Goal: Transaction & Acquisition: Purchase product/service

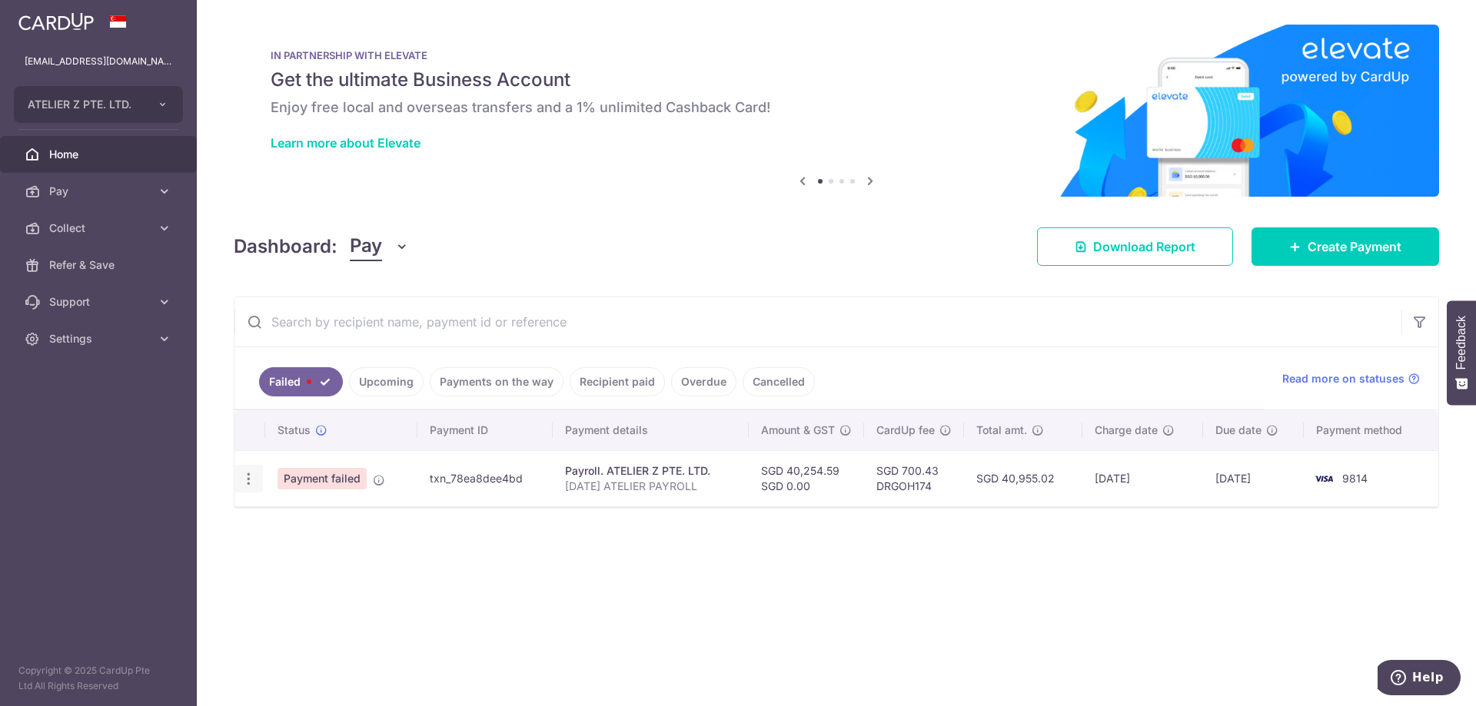
click at [246, 477] on icon "button" at bounding box center [249, 479] width 16 height 16
drag, startPoint x: 397, startPoint y: 655, endPoint x: 384, endPoint y: 648, distance: 14.1
click at [391, 651] on div "× Pause Schedule Pause all future payments in this series Pause just this one p…" at bounding box center [836, 353] width 1279 height 706
click at [121, 183] on link "Pay" at bounding box center [98, 191] width 197 height 37
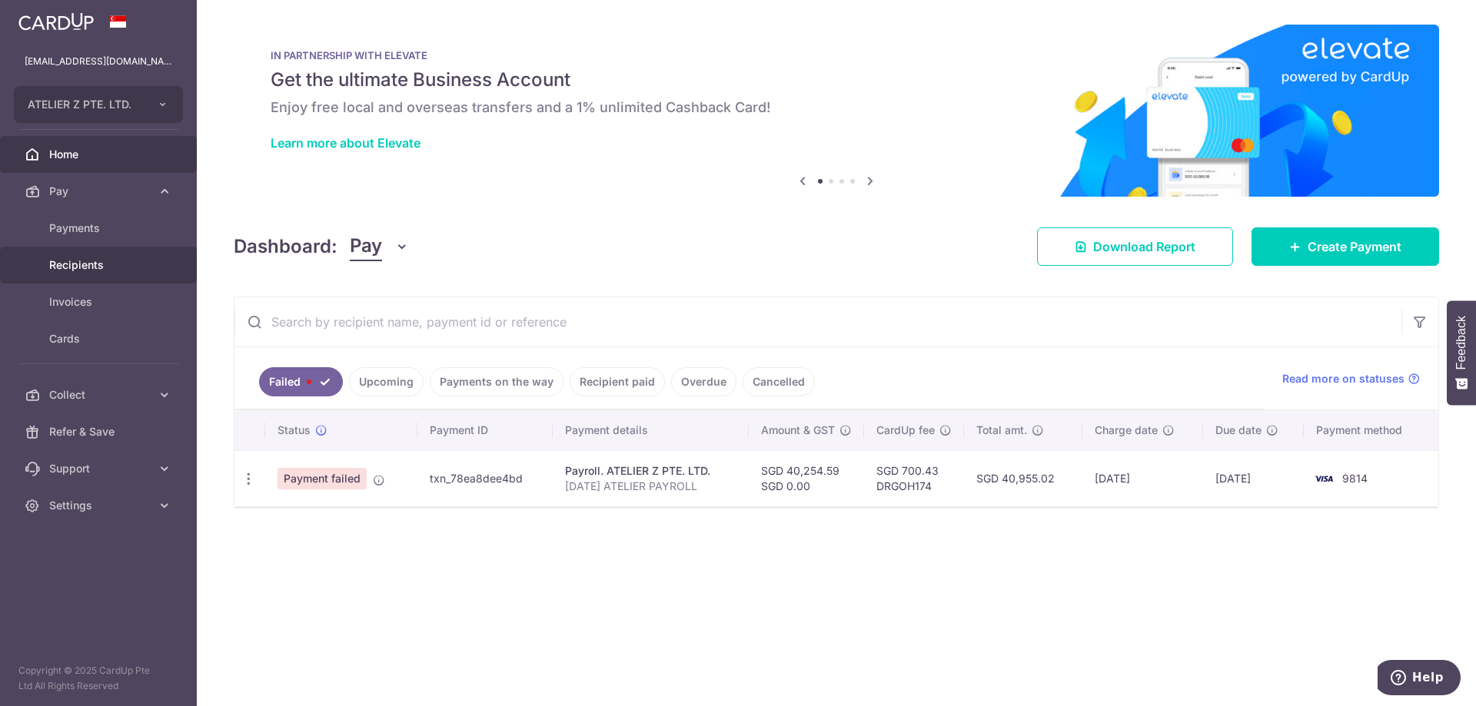
click at [82, 263] on span "Recipients" at bounding box center [99, 264] width 101 height 15
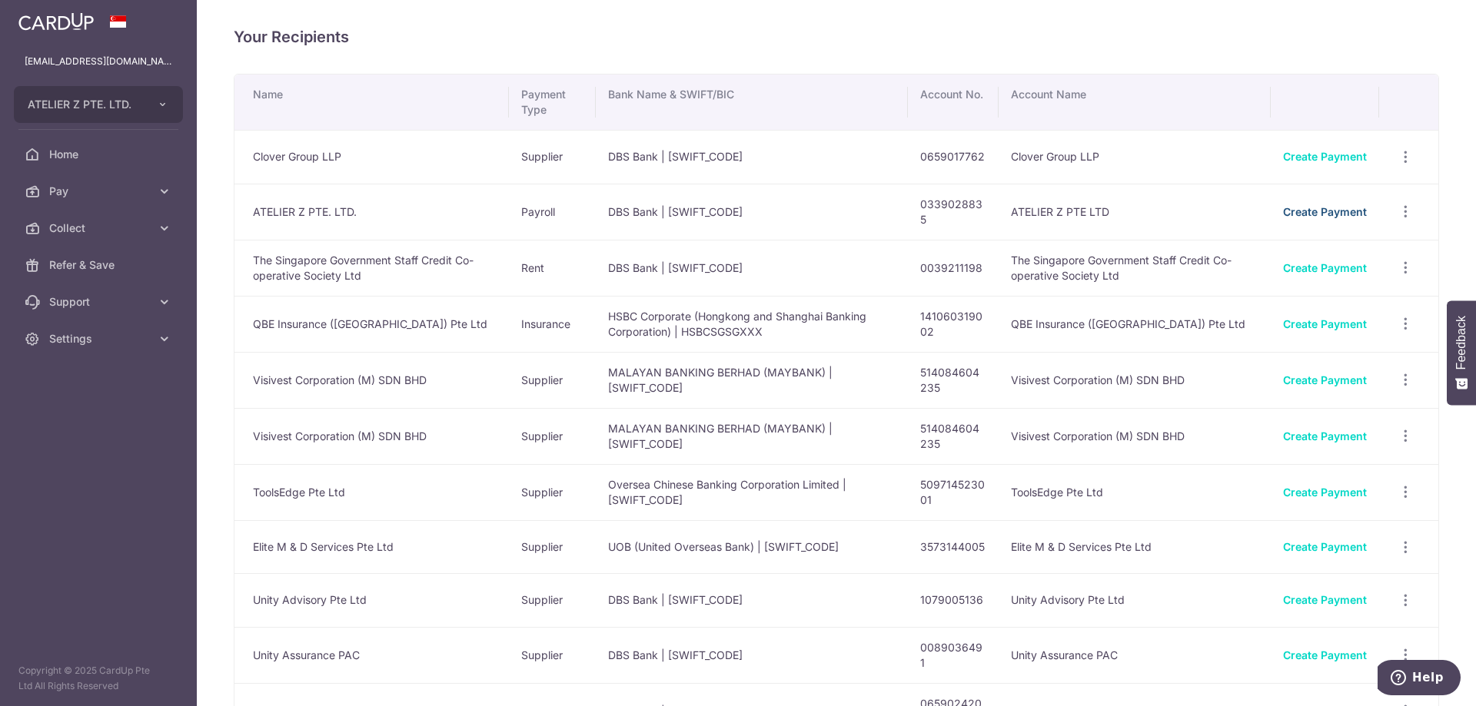
click at [1348, 211] on link "Create Payment" at bounding box center [1325, 211] width 84 height 13
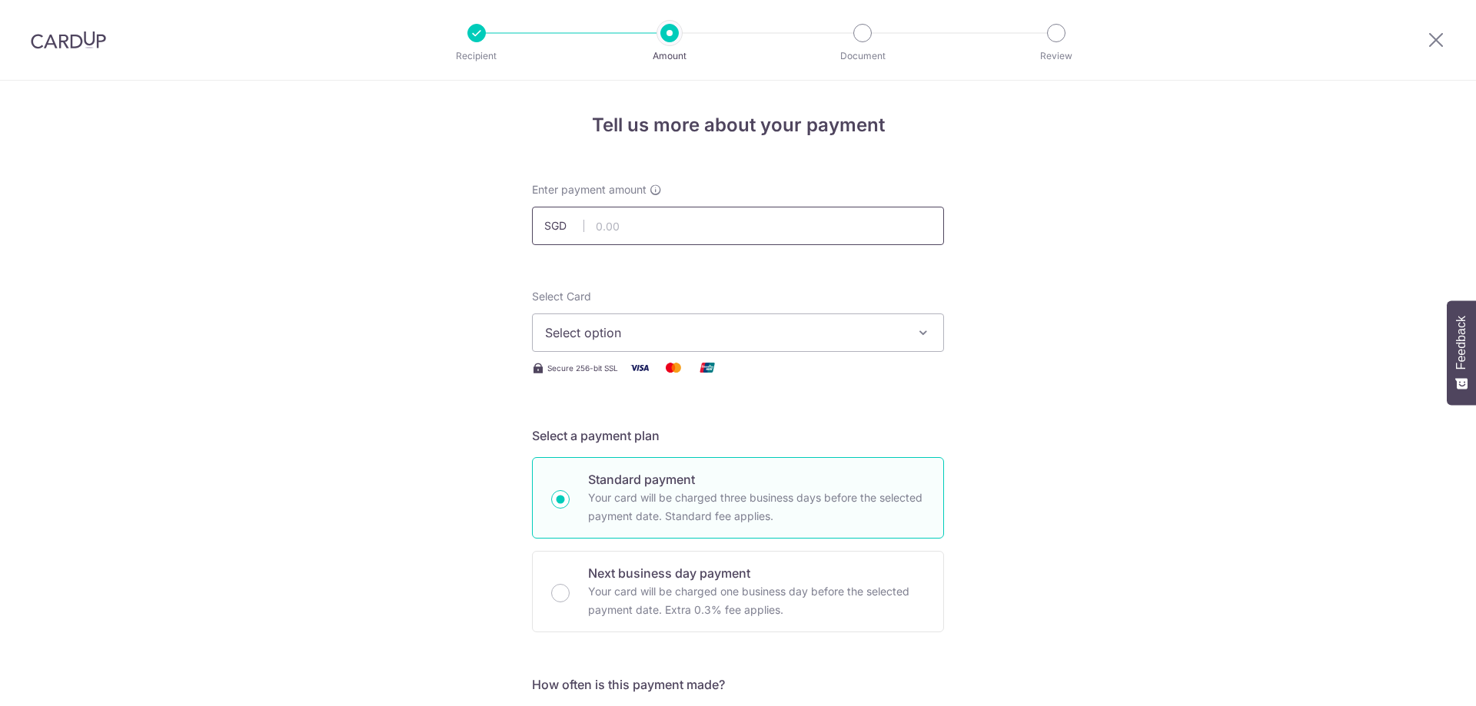
click at [695, 230] on input "text" at bounding box center [738, 226] width 412 height 38
click at [684, 225] on input "text" at bounding box center [738, 226] width 412 height 38
type input "40,254.59"
click at [619, 341] on span "Select option" at bounding box center [724, 333] width 358 height 18
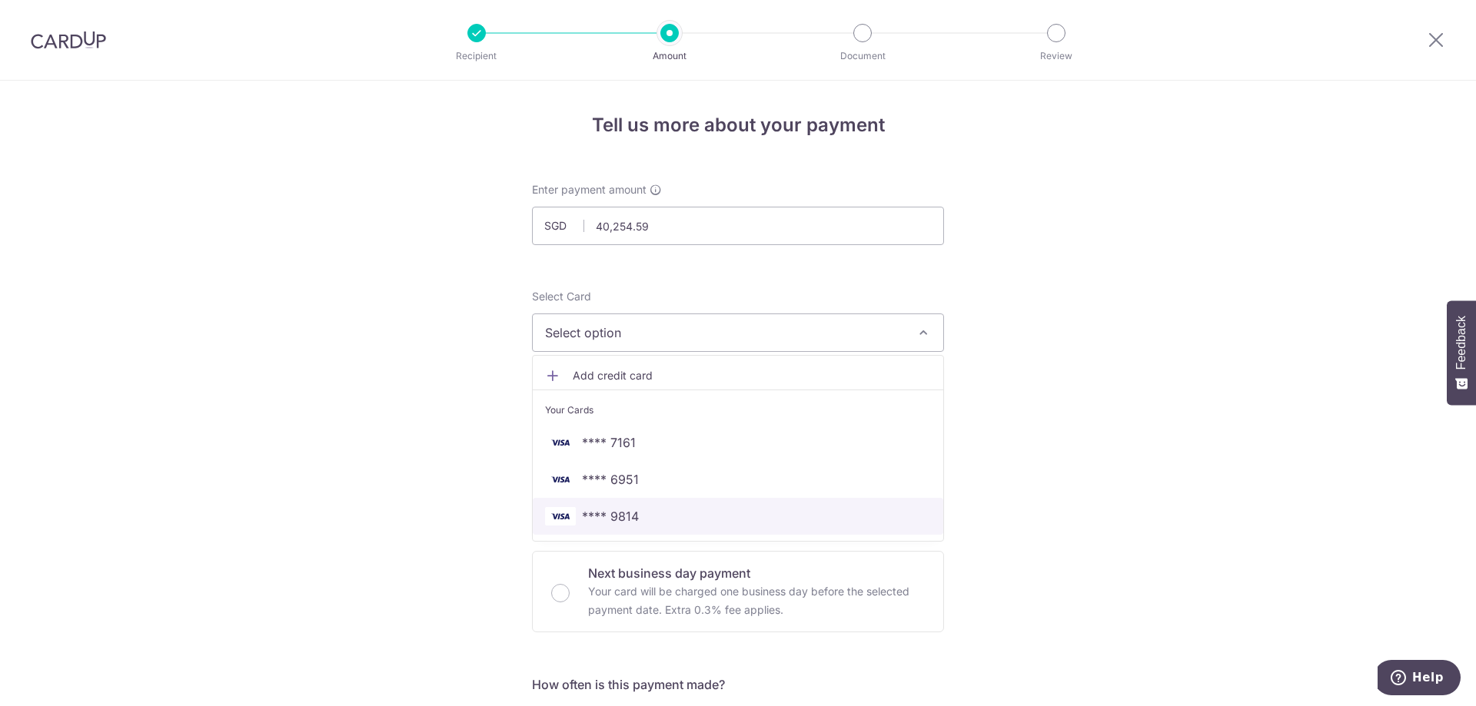
click at [621, 518] on span "**** 9814" at bounding box center [610, 516] width 57 height 18
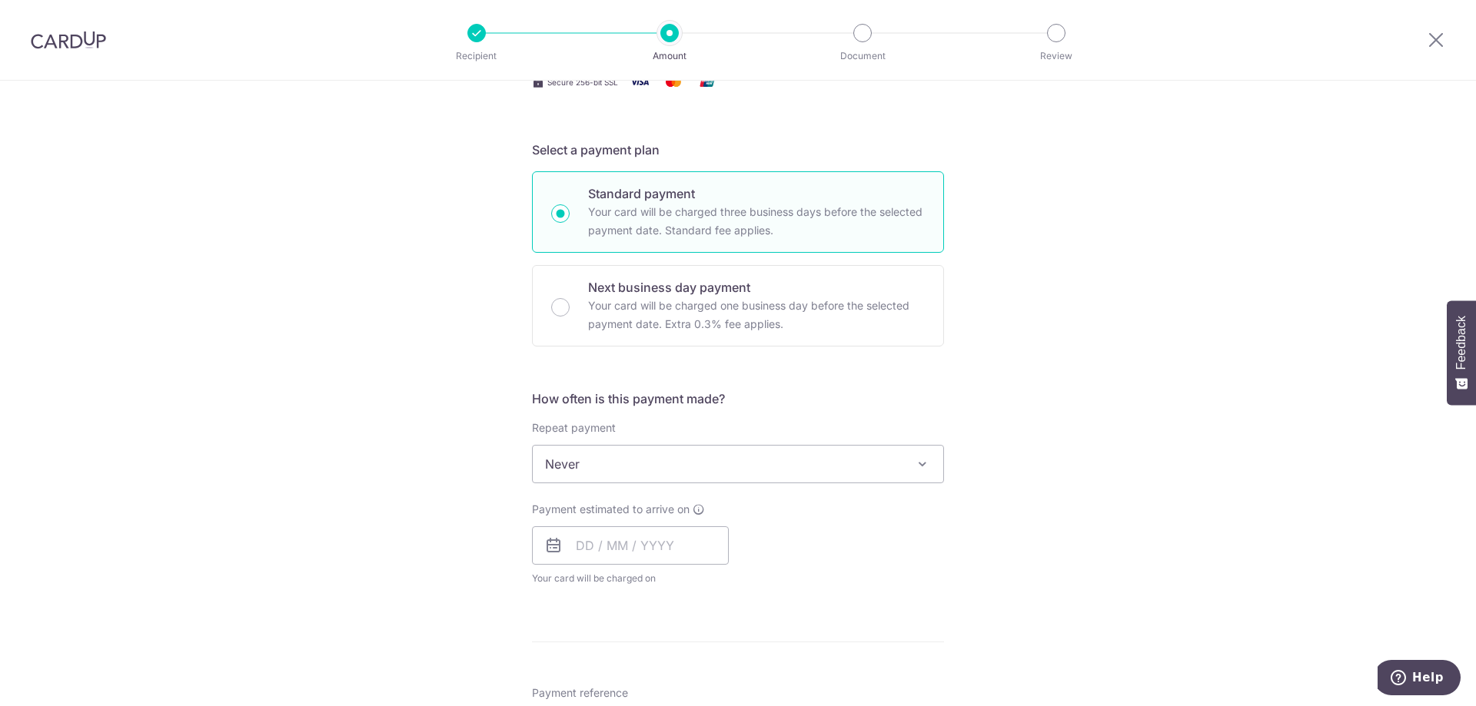
scroll to position [307, 0]
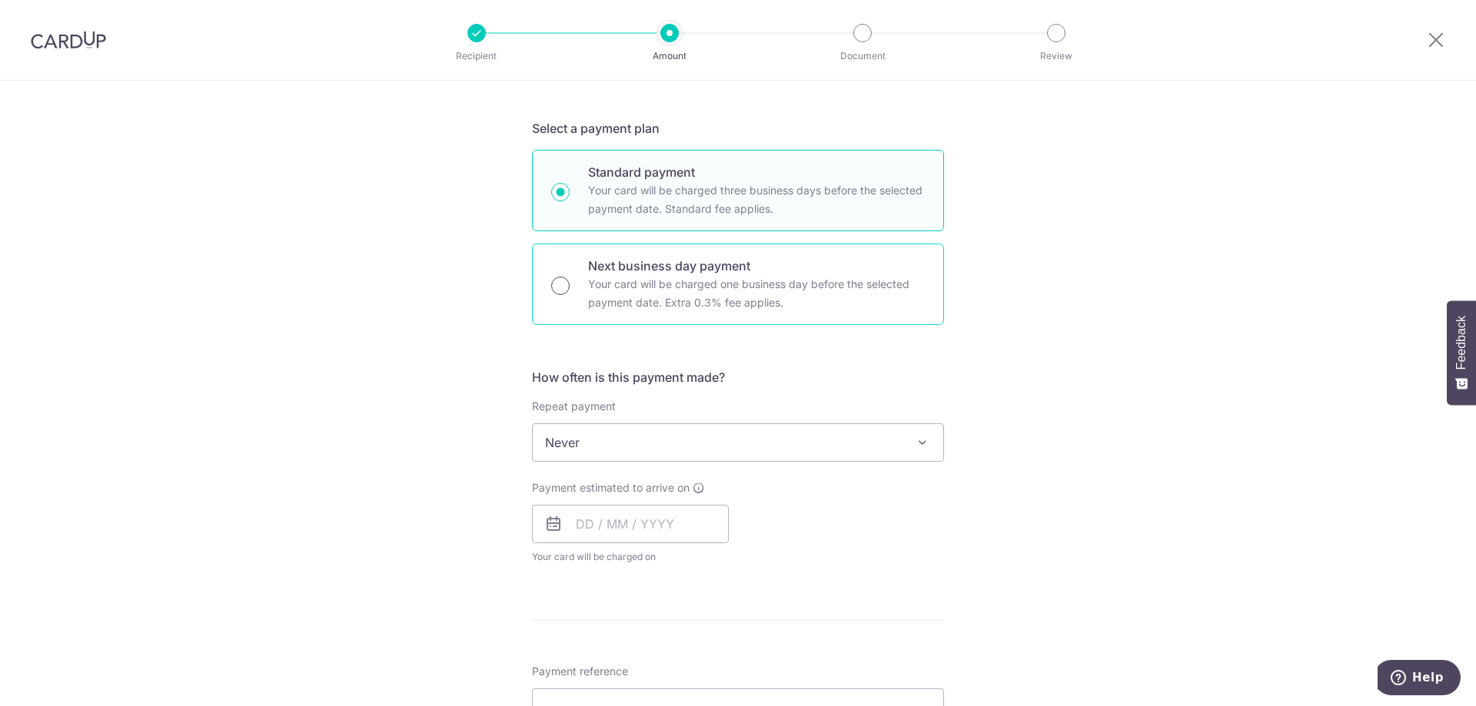
click at [554, 279] on input "Next business day payment Your card will be charged one business day before the…" at bounding box center [560, 286] width 18 height 18
radio input "true"
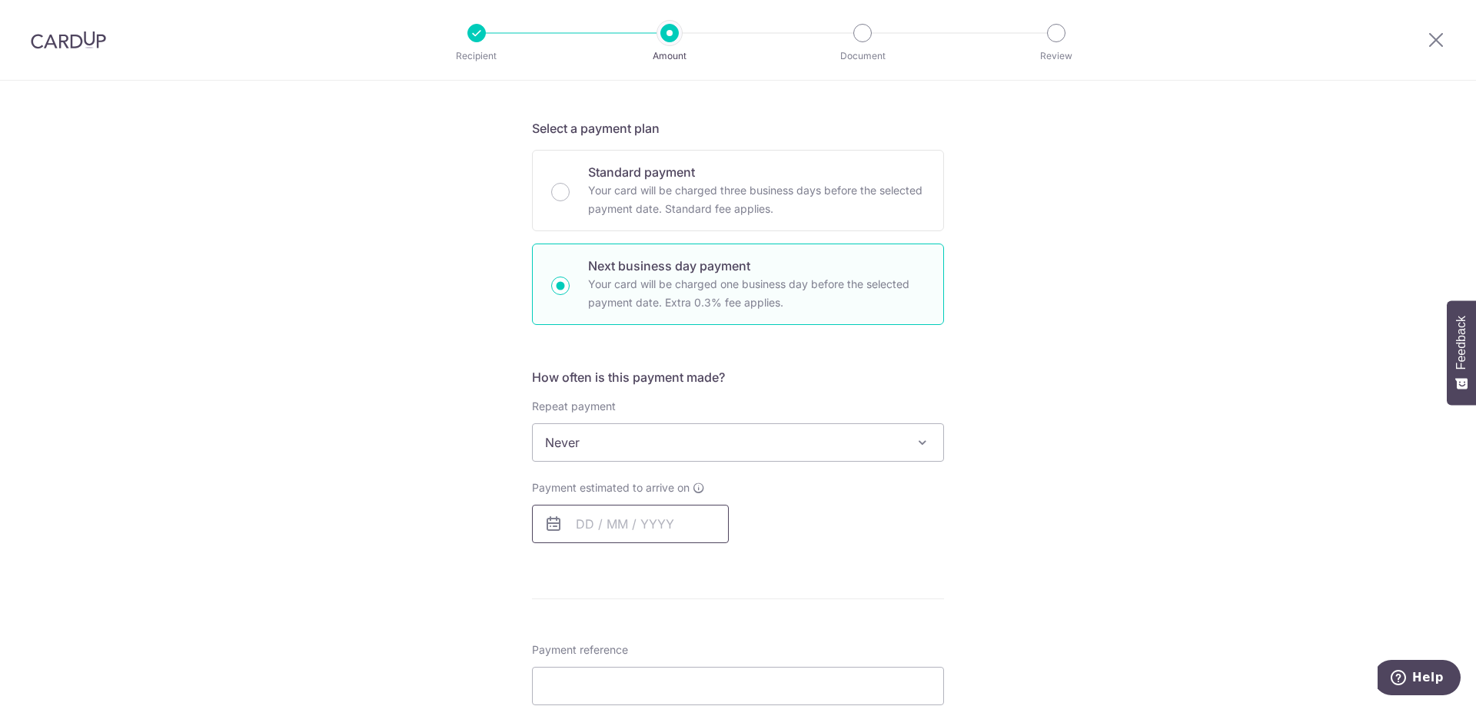
click at [646, 518] on input "text" at bounding box center [630, 524] width 197 height 38
click at [678, 635] on link "2" at bounding box center [686, 633] width 25 height 25
type input "02/10/2025"
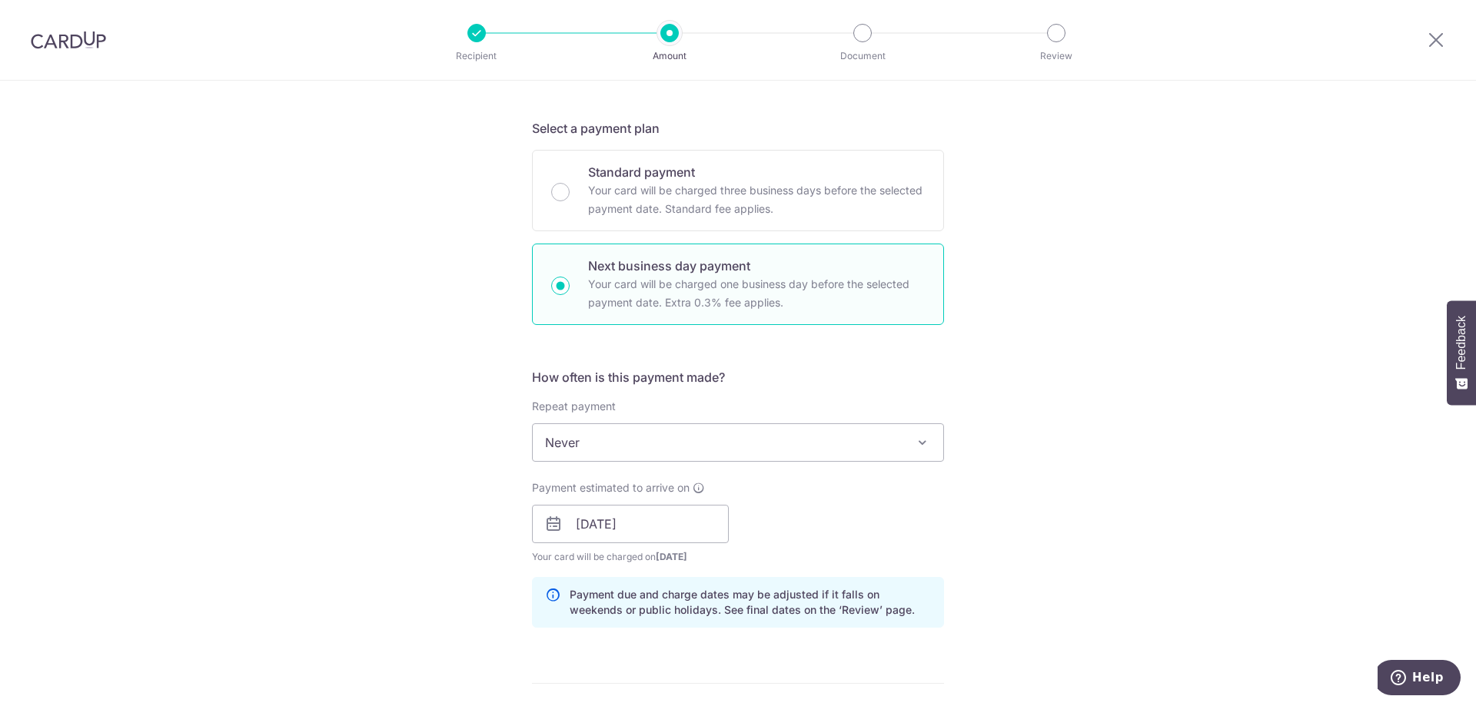
click at [449, 544] on div "Tell us more about your payment Enter payment amount SGD 40,254.59 40254.59 Sel…" at bounding box center [738, 581] width 1476 height 1616
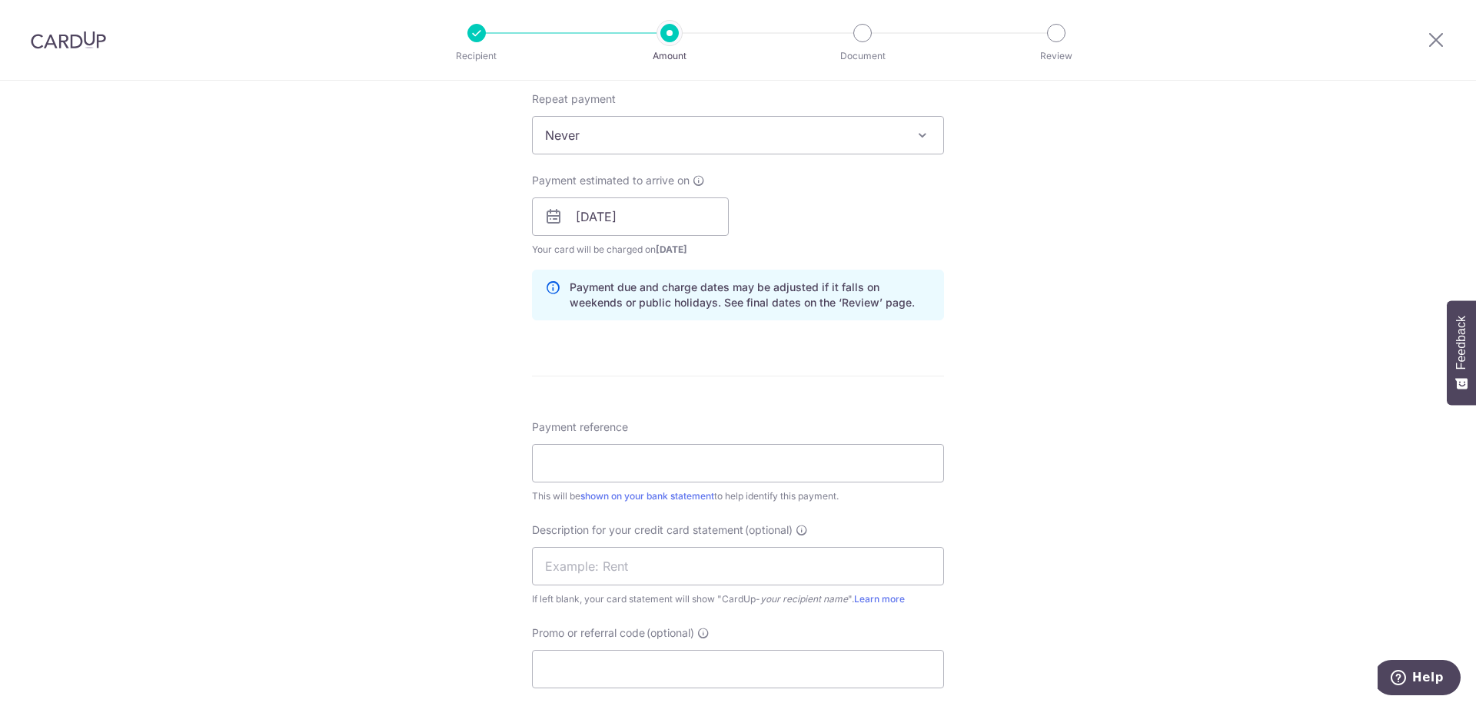
scroll to position [845, 0]
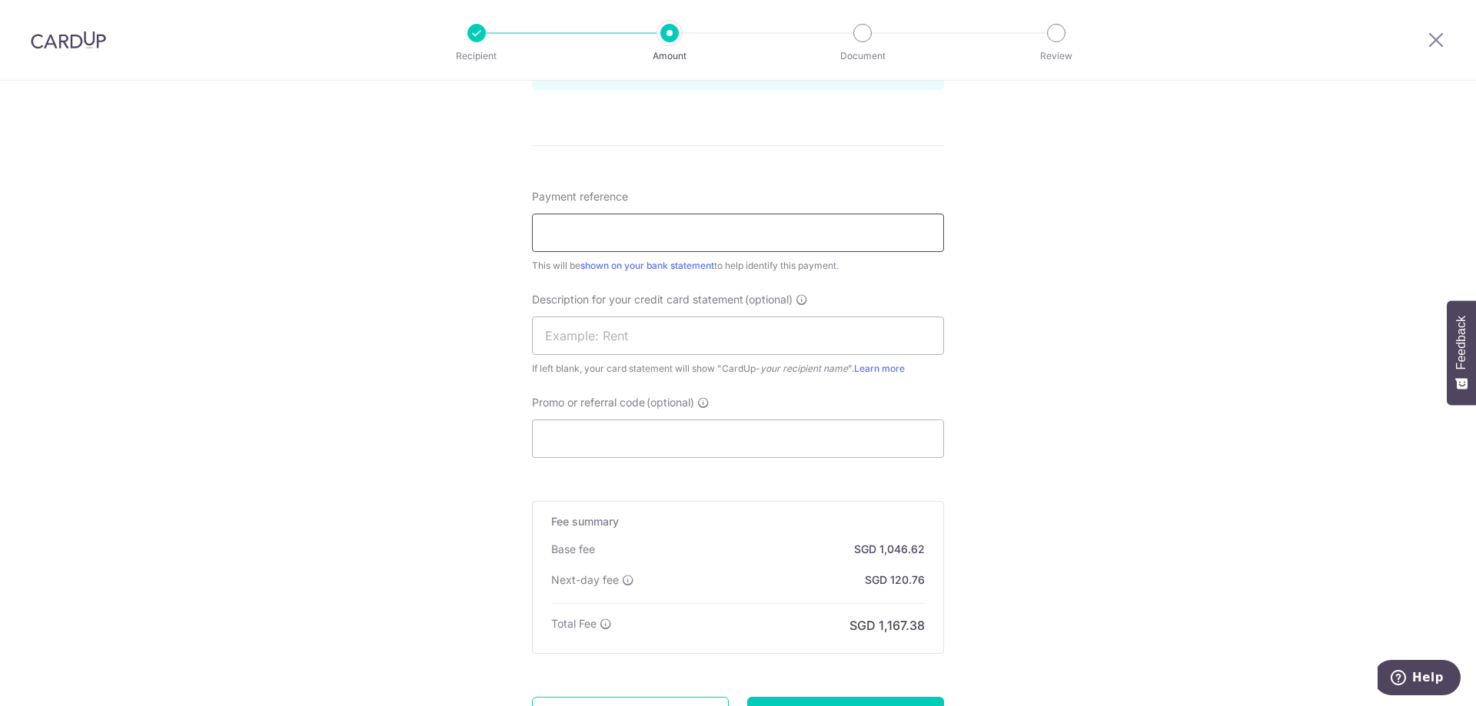
click at [603, 218] on input "Payment reference" at bounding box center [738, 233] width 412 height 38
type input "SEP25 ATZ PAYROLL"
click at [653, 330] on input "text" at bounding box center [738, 336] width 412 height 38
type input "SEP25 ATZ PAYRO"
click at [653, 435] on input "Promo or referral code (optional)" at bounding box center [738, 439] width 412 height 38
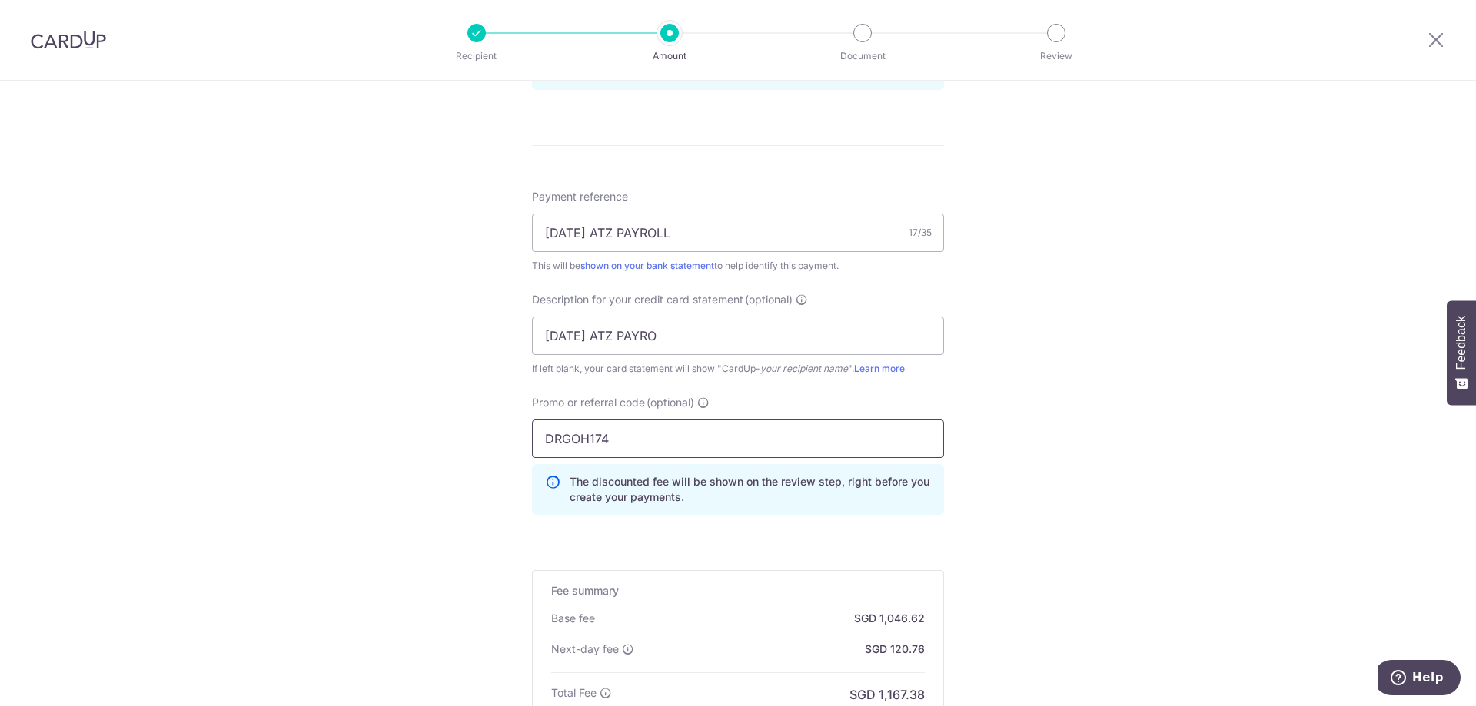
type input "DRGOH174"
click at [482, 533] on div "Tell us more about your payment Enter payment amount SGD 40,254.59 40254.59 Sel…" at bounding box center [738, 77] width 1476 height 1685
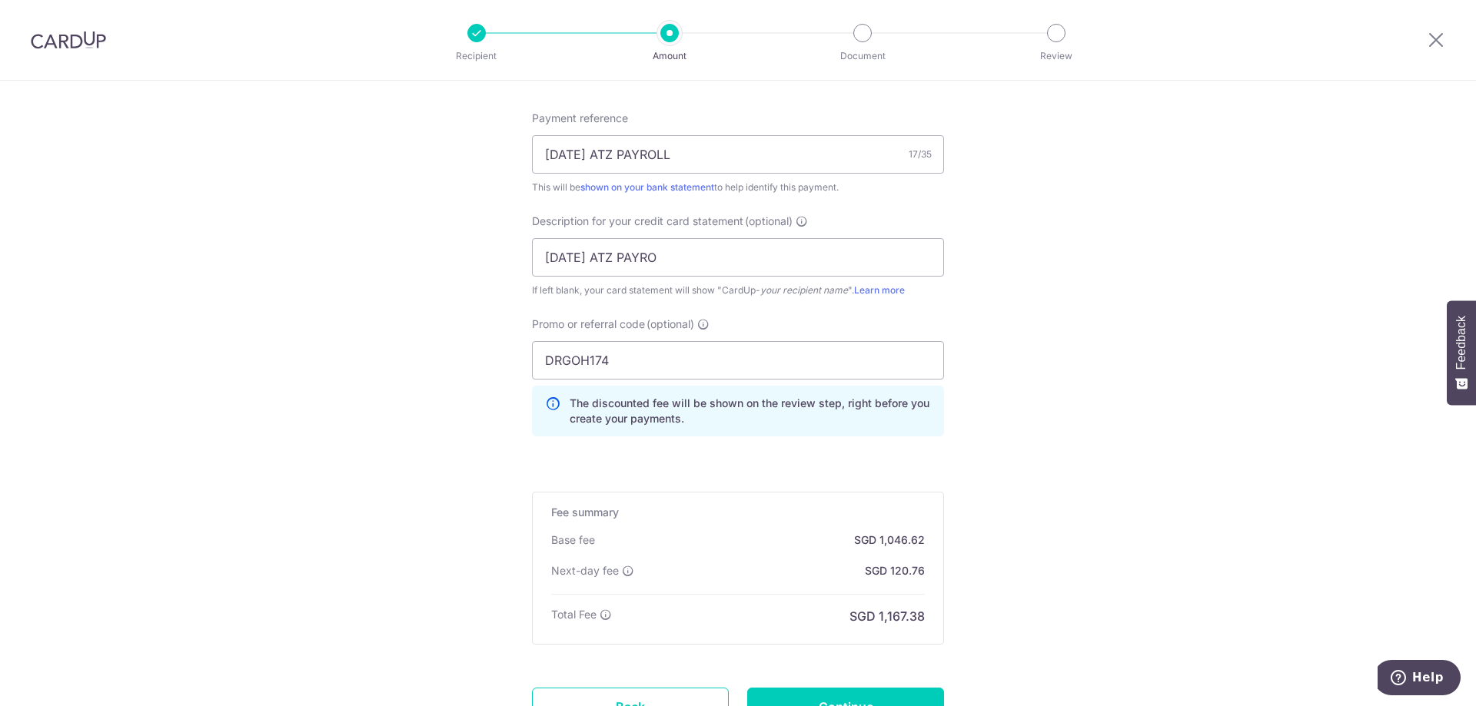
scroll to position [1059, 0]
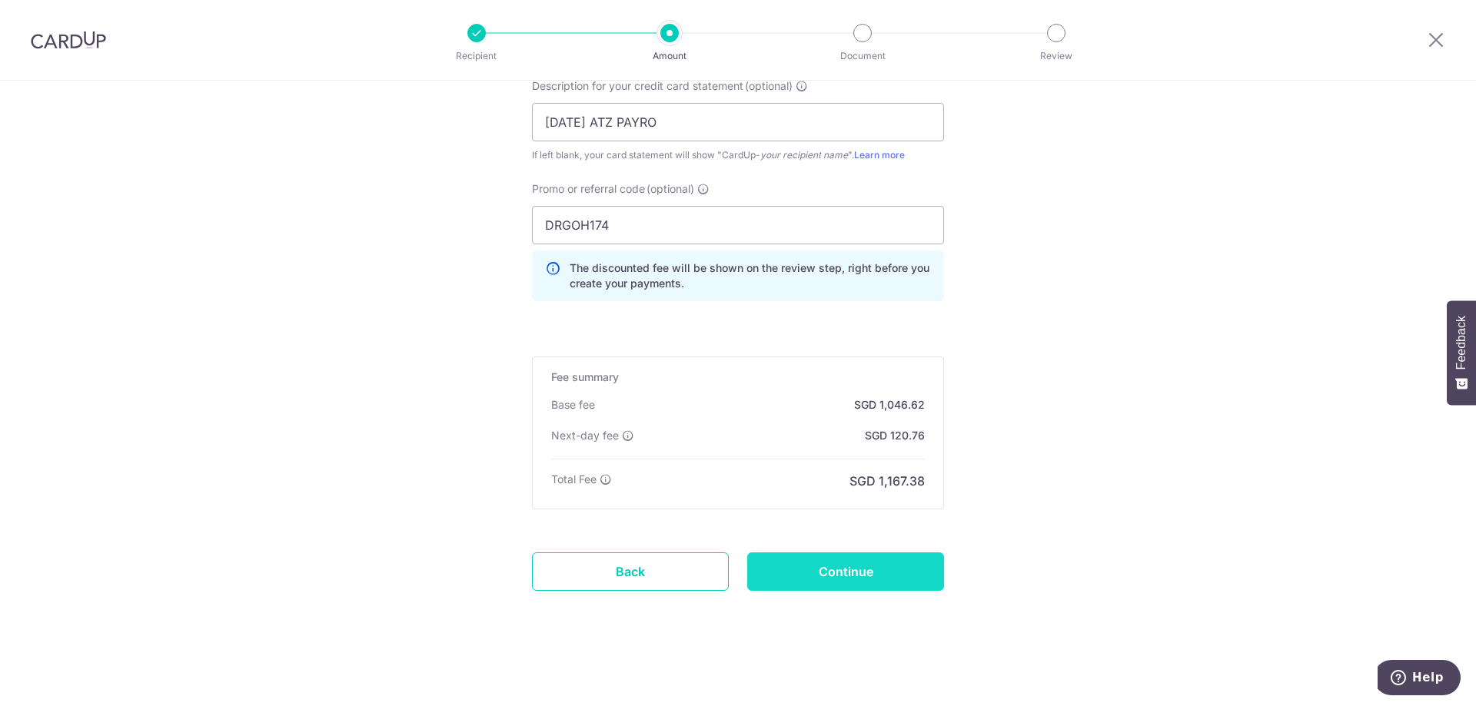
click at [829, 586] on input "Continue" at bounding box center [845, 572] width 197 height 38
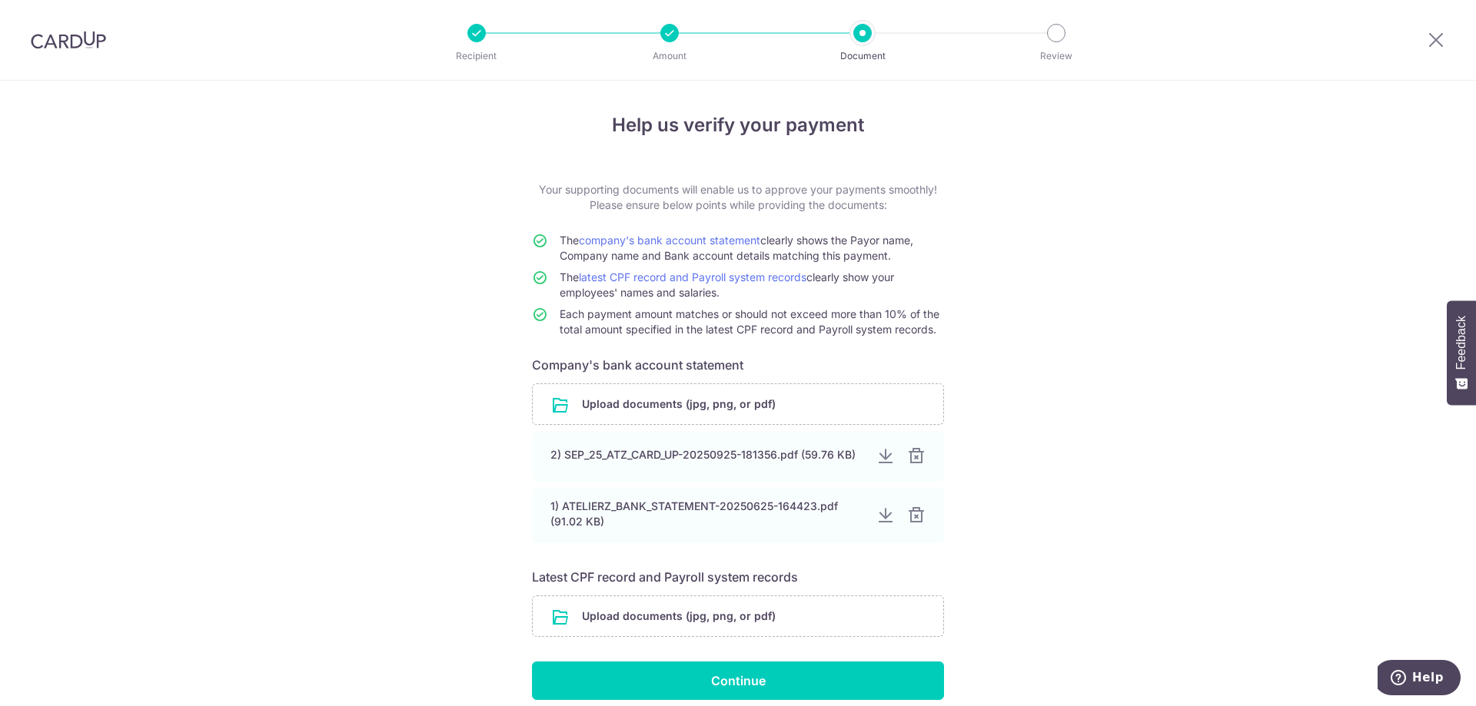
scroll to position [66, 0]
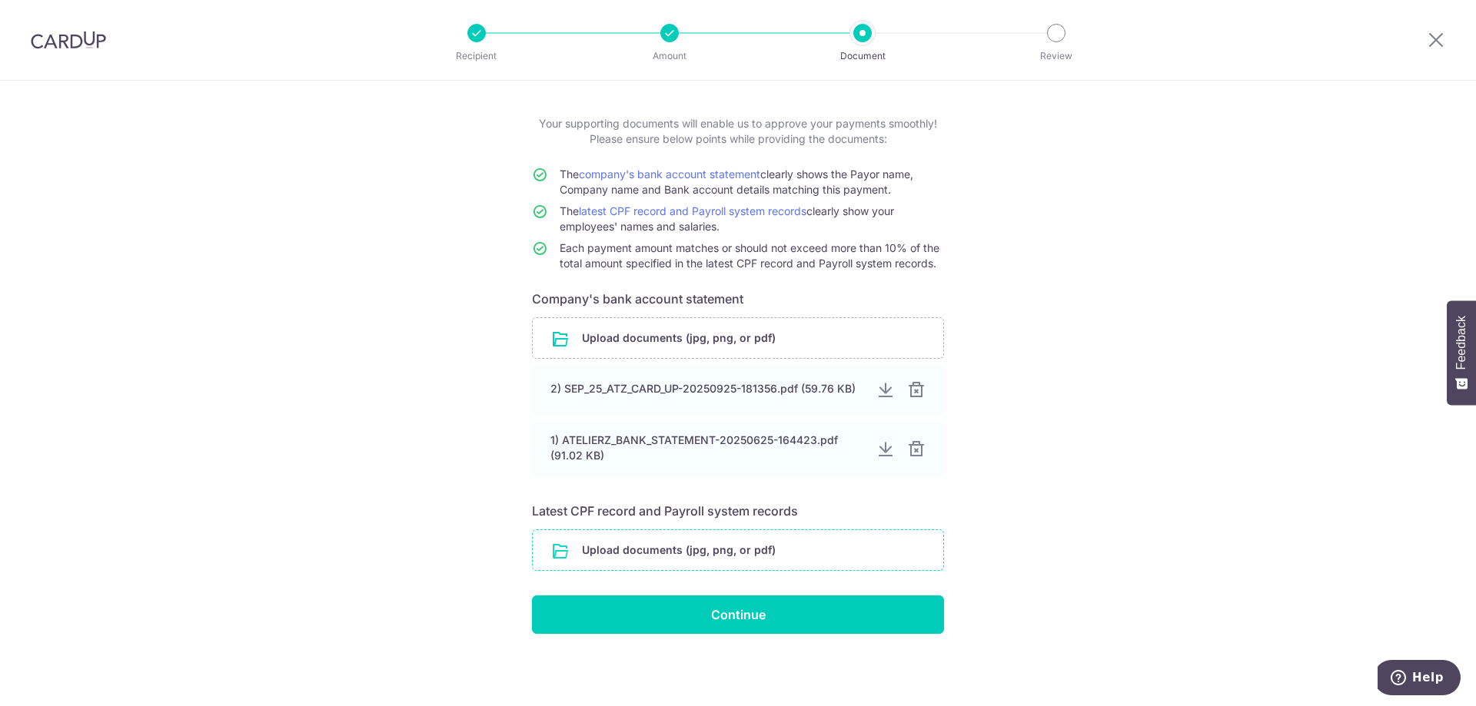
click at [683, 553] on input "file" at bounding box center [738, 550] width 410 height 40
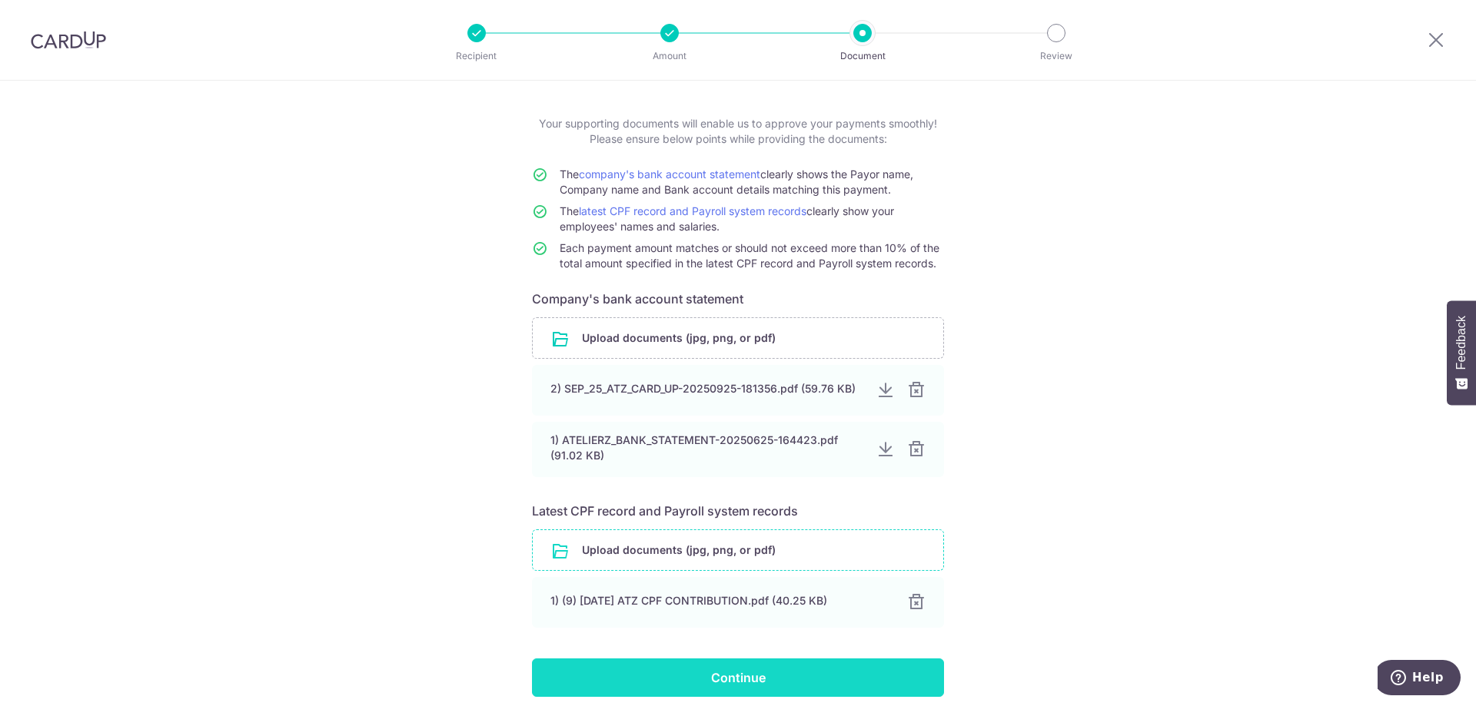
click at [805, 675] on input "Continue" at bounding box center [738, 678] width 412 height 38
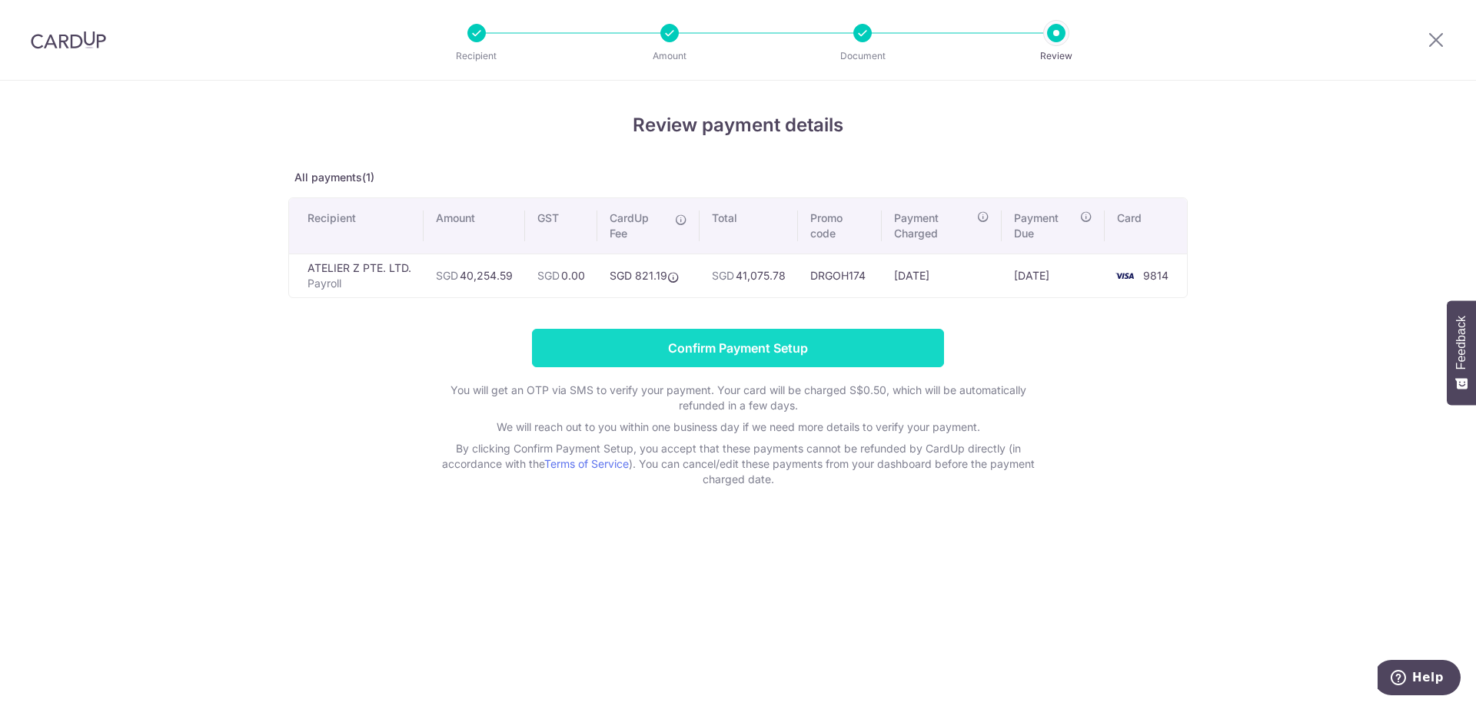
click at [697, 364] on input "Confirm Payment Setup" at bounding box center [738, 348] width 412 height 38
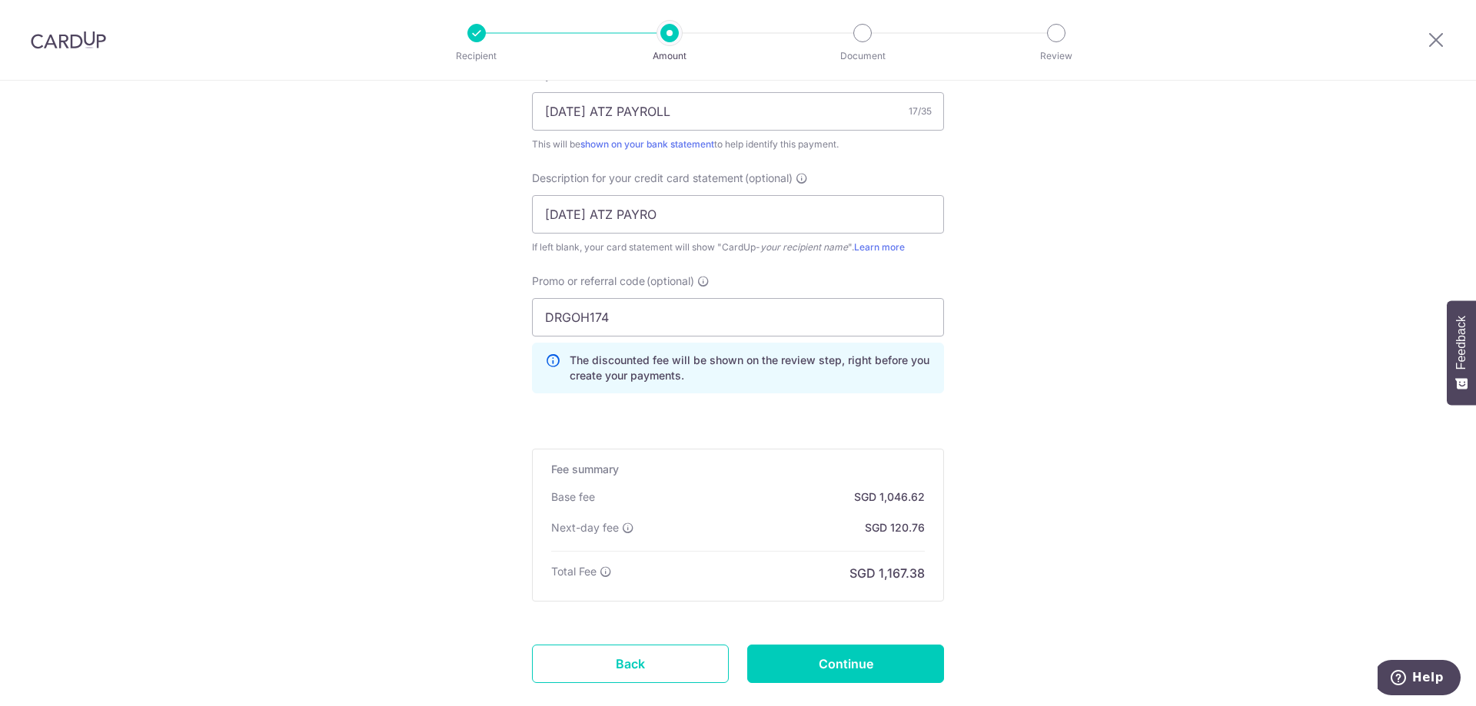
scroll to position [1122, 0]
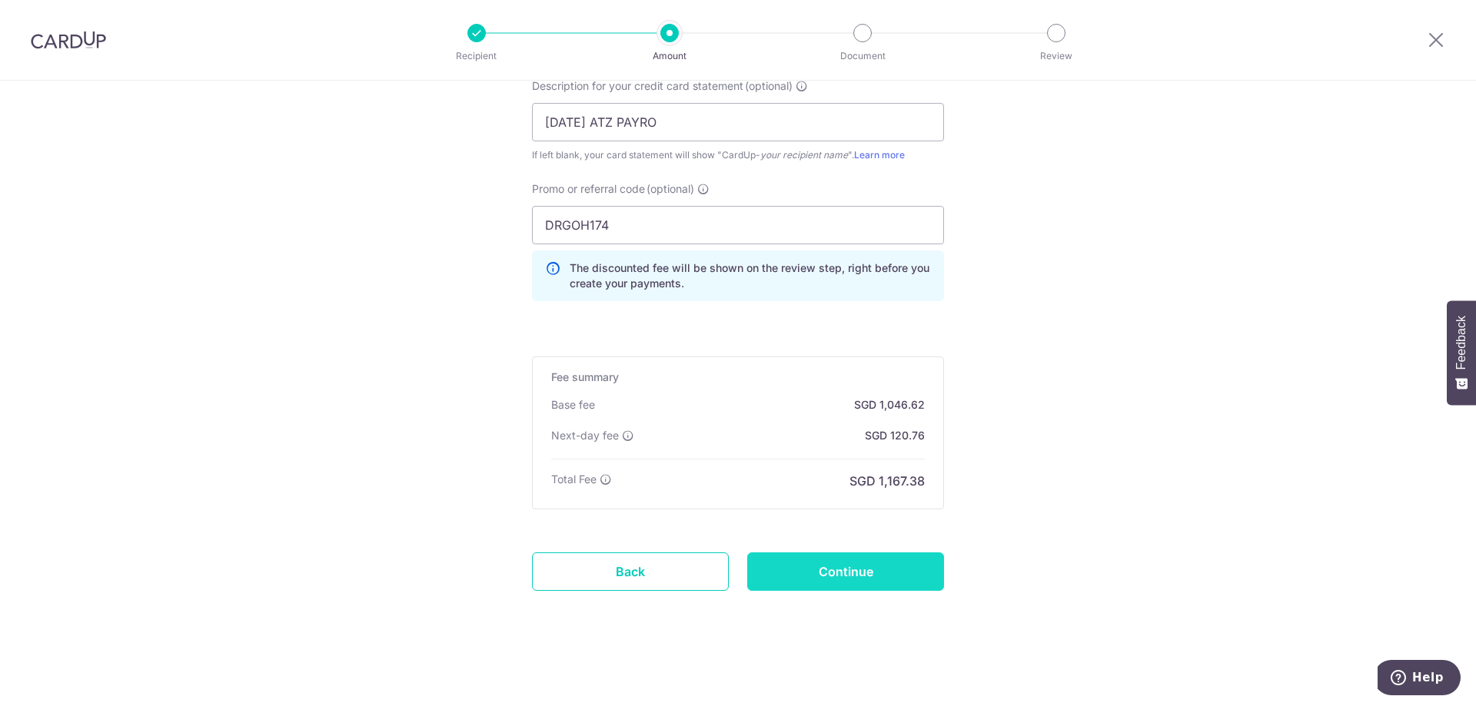
click at [790, 572] on input "Continue" at bounding box center [845, 572] width 197 height 38
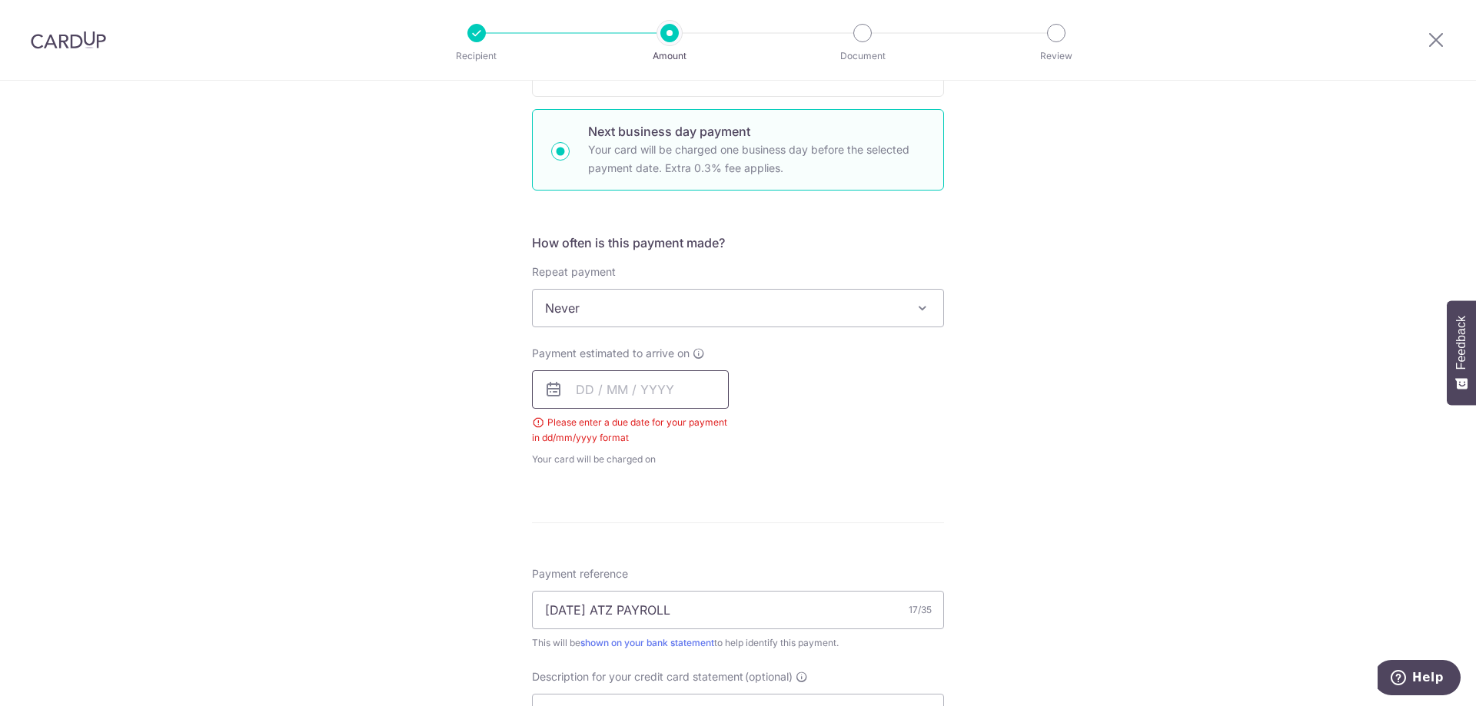
scroll to position [469, 0]
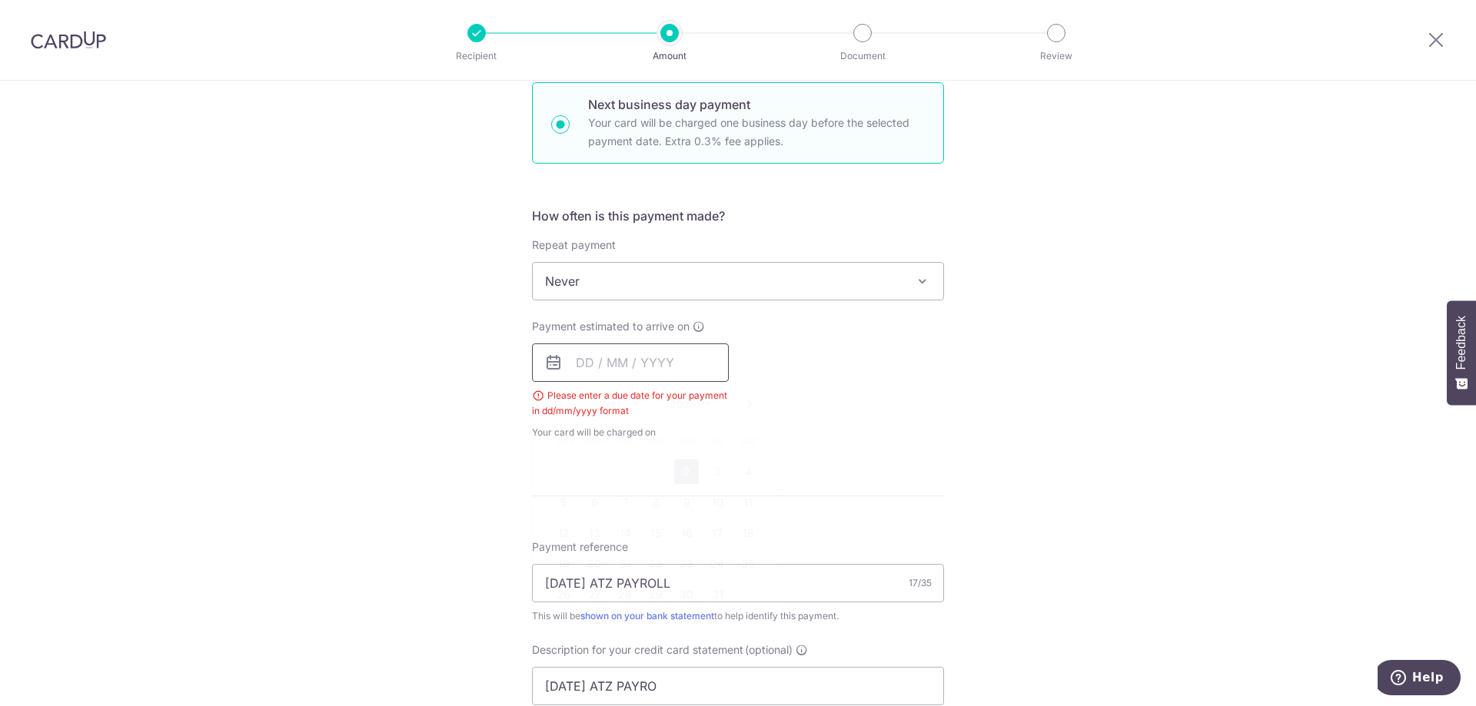
click at [649, 369] on input "text" at bounding box center [630, 363] width 197 height 38
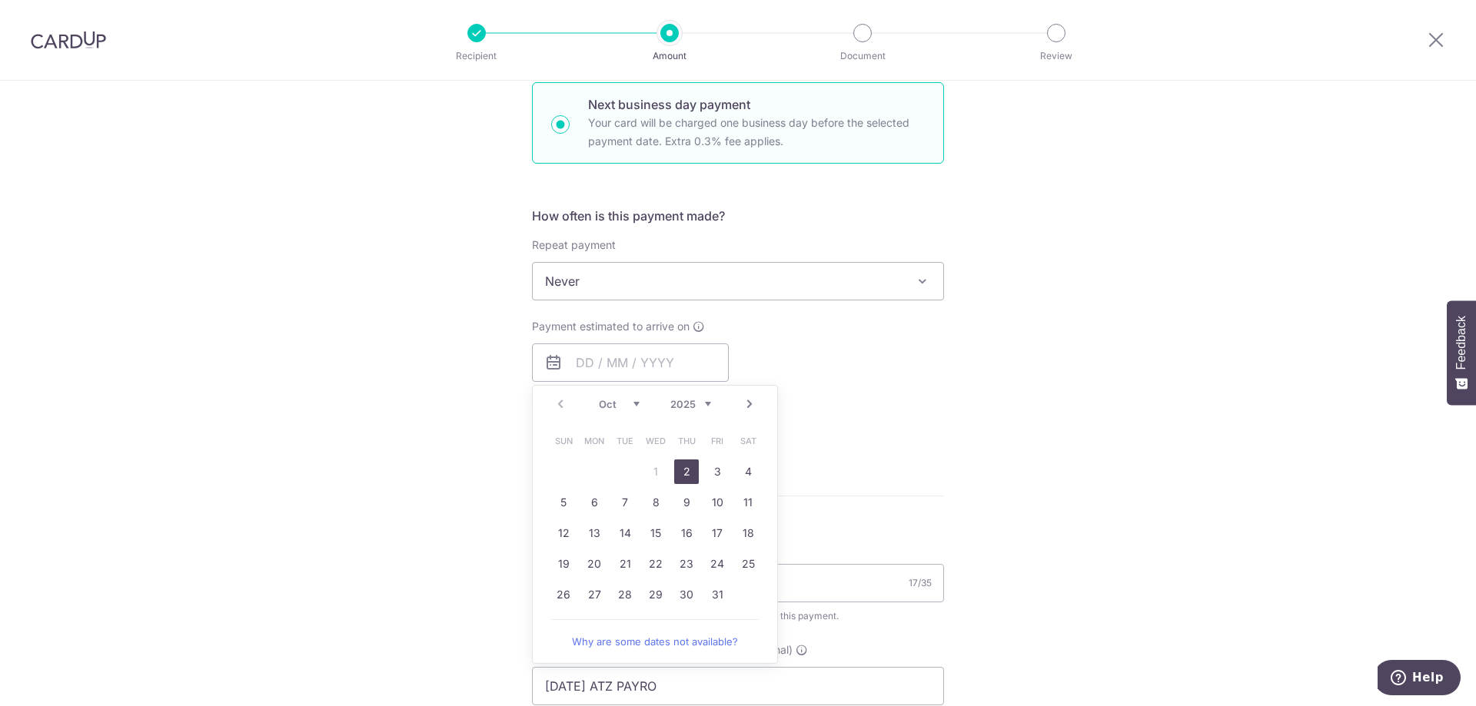
click at [680, 474] on link "2" at bounding box center [686, 472] width 25 height 25
type input "[DATE]"
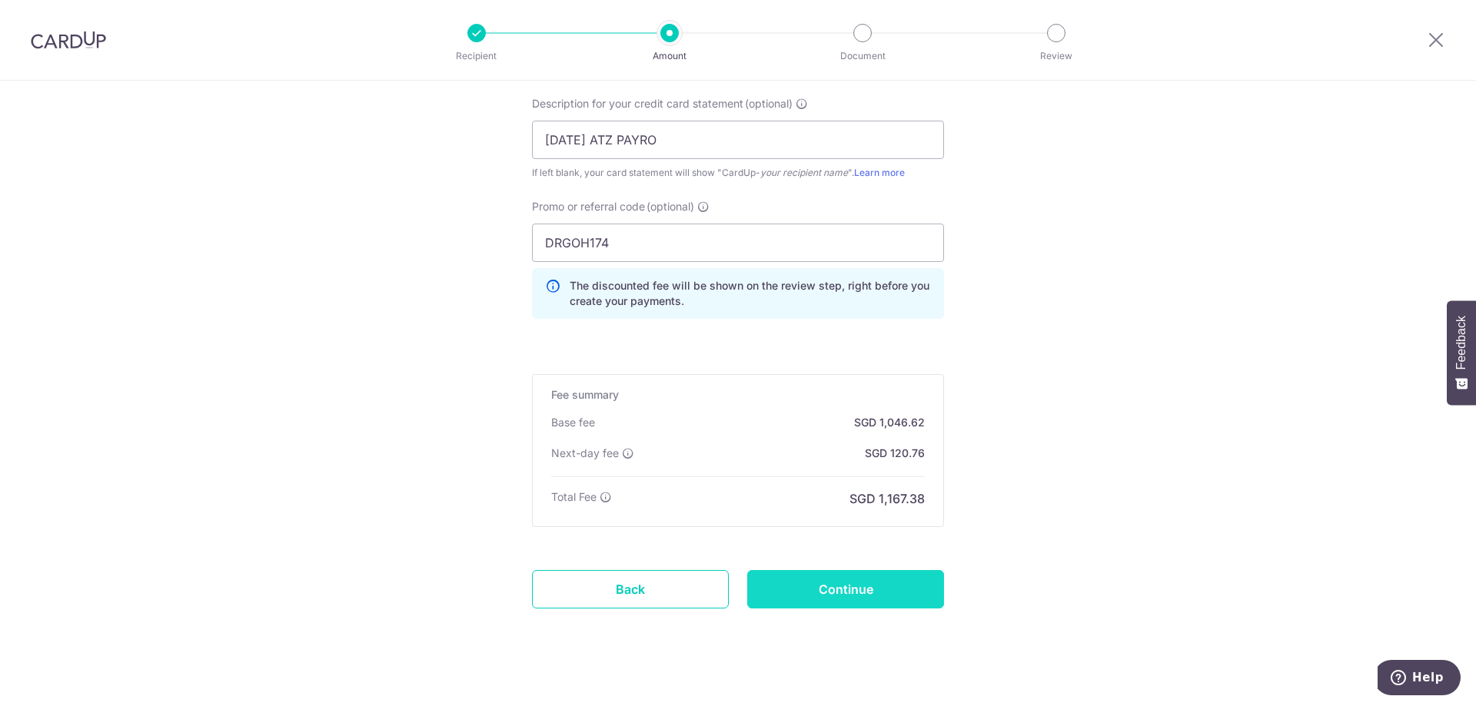
scroll to position [1059, 0]
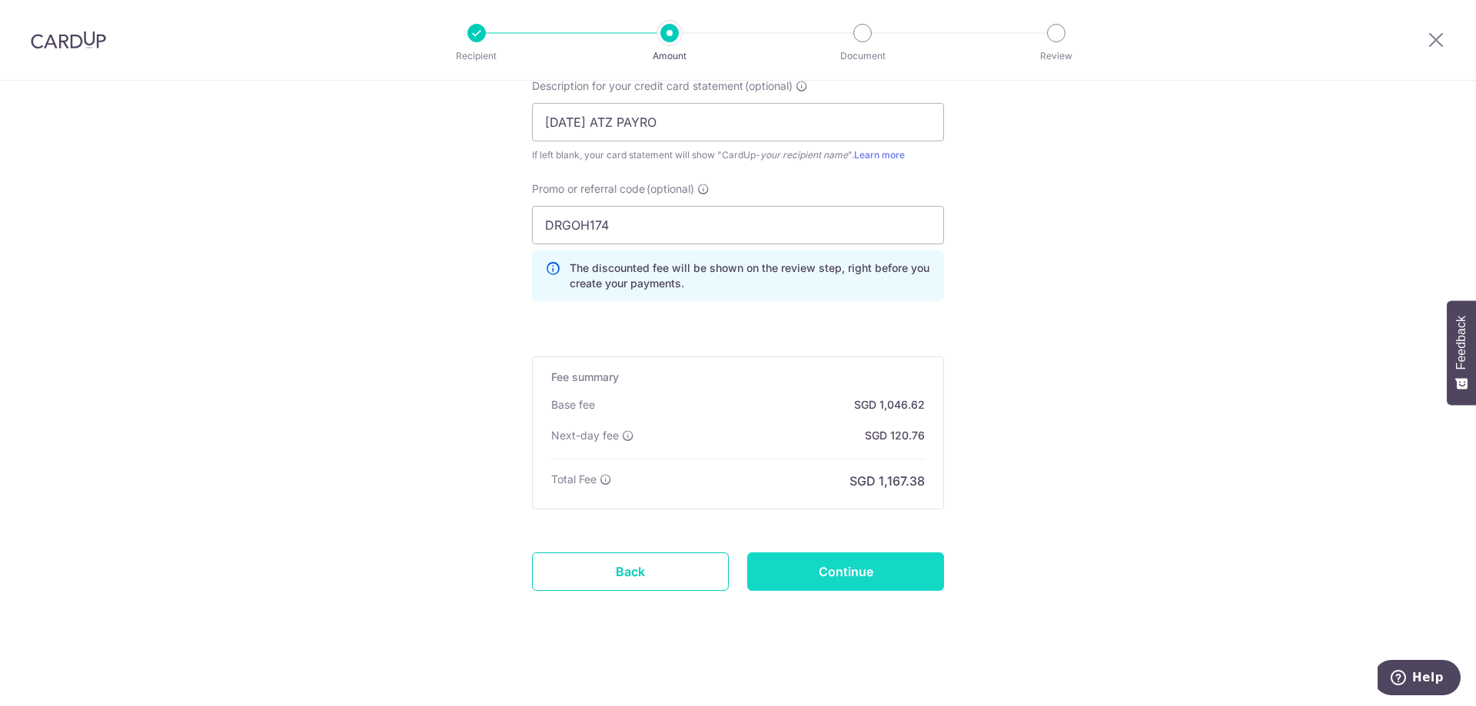
click at [848, 576] on input "Continue" at bounding box center [845, 572] width 197 height 38
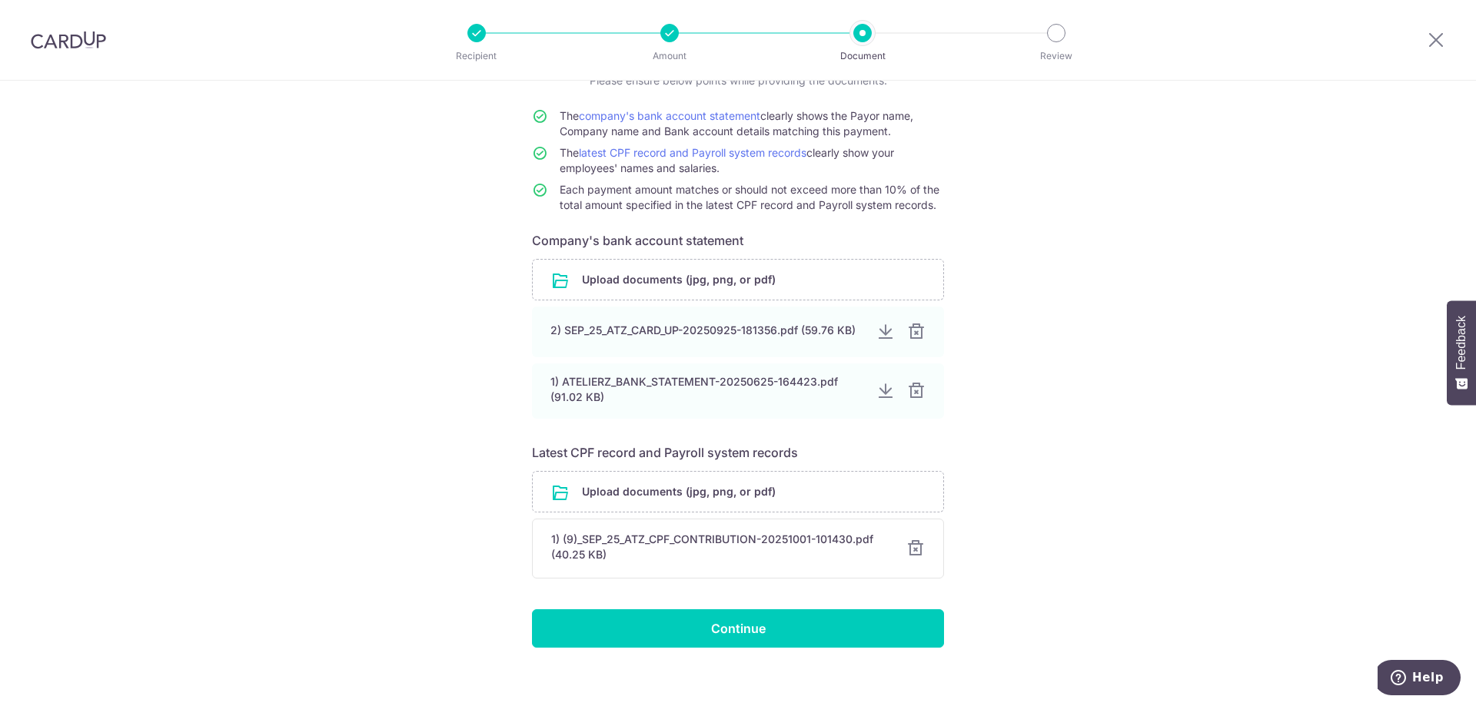
scroll to position [138, 0]
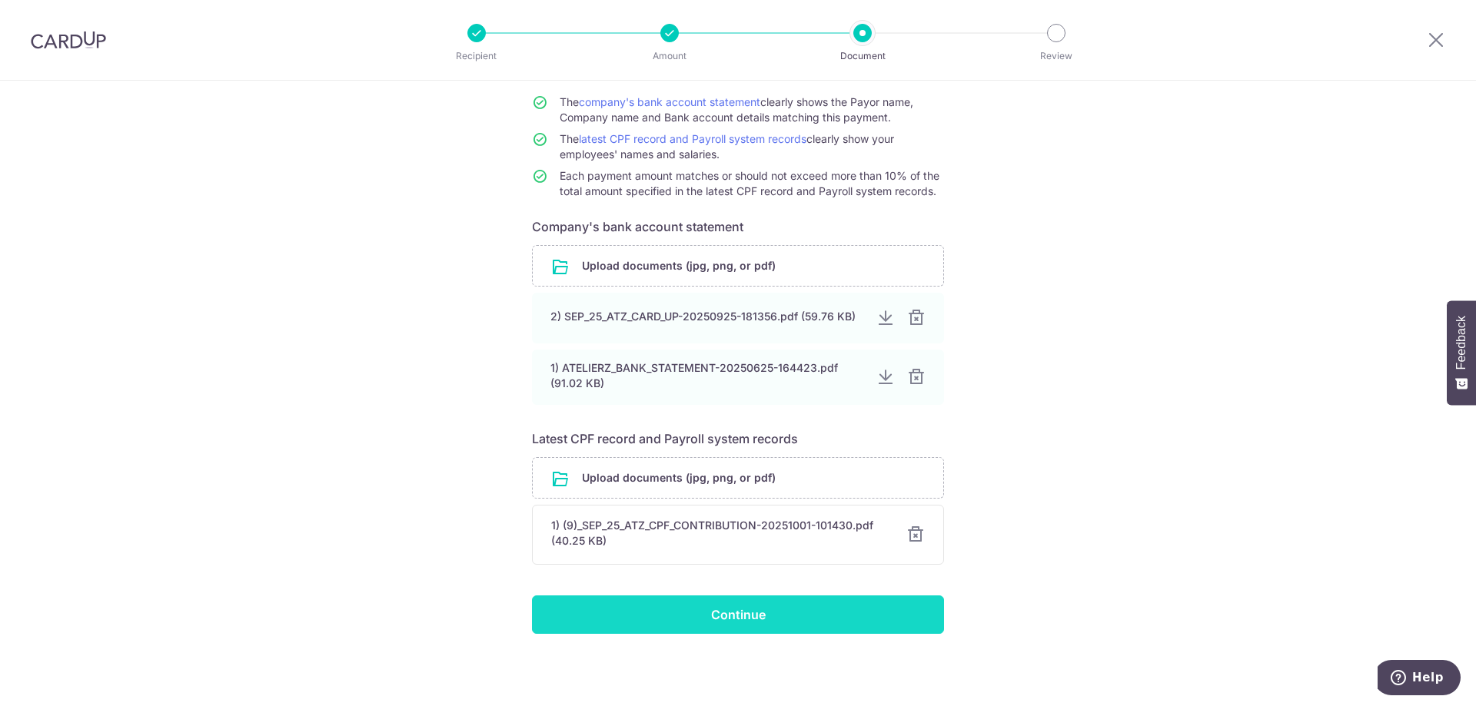
click at [729, 615] on input "Continue" at bounding box center [738, 615] width 412 height 38
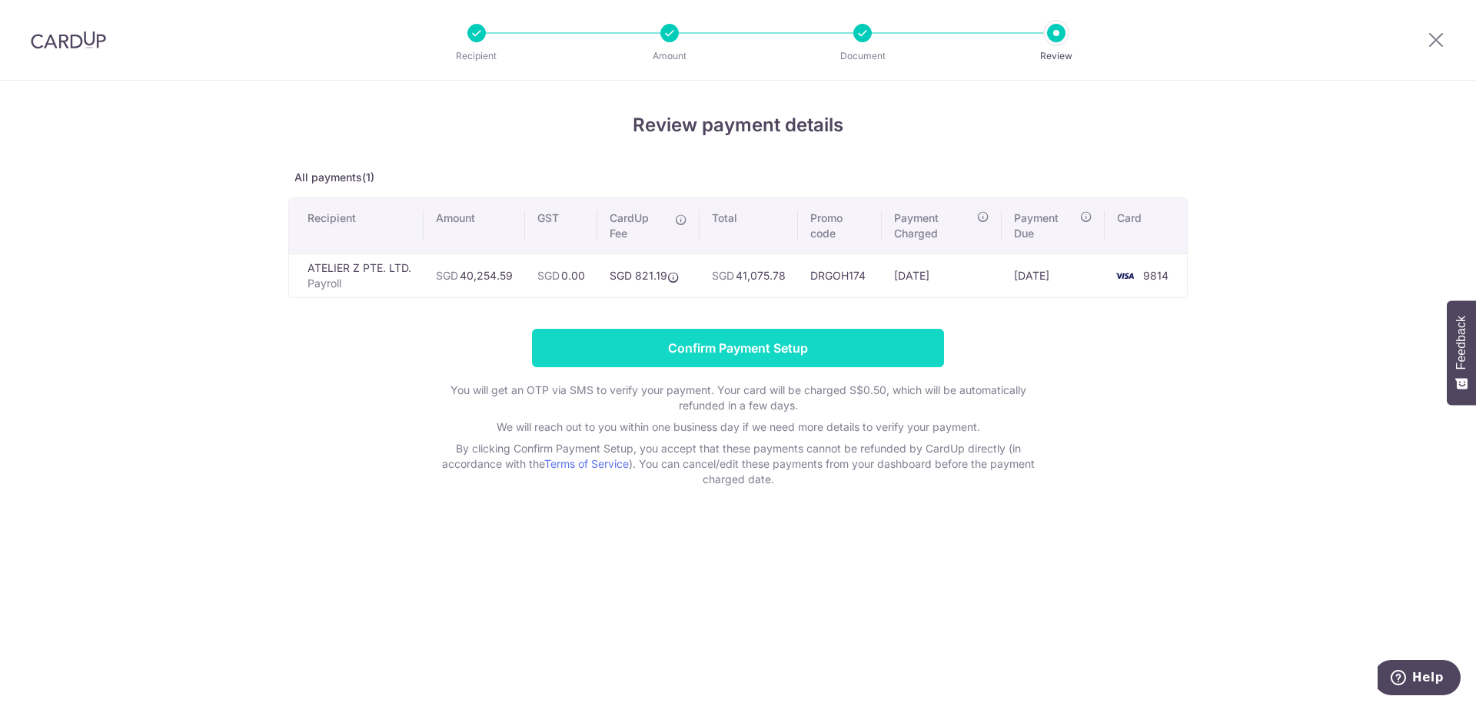
click at [671, 343] on input "Confirm Payment Setup" at bounding box center [738, 348] width 412 height 38
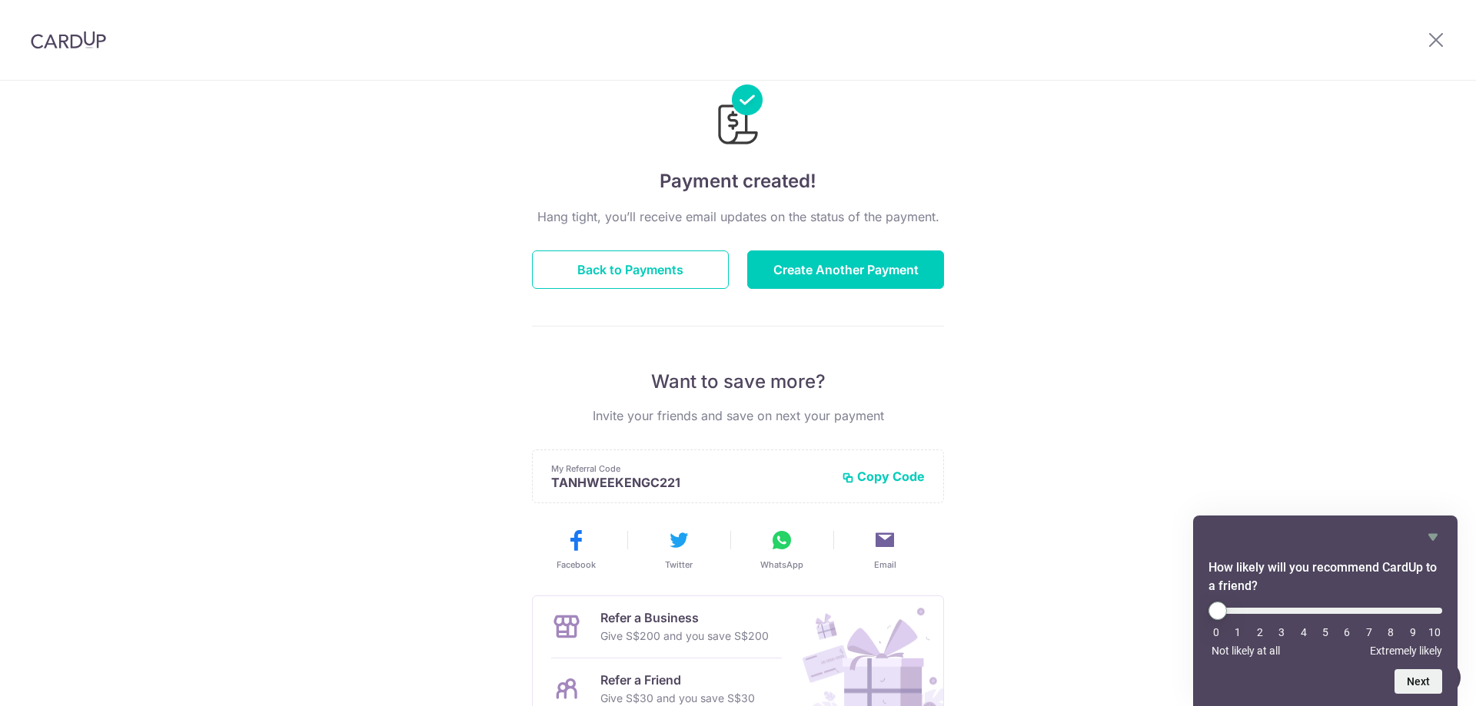
scroll to position [77, 0]
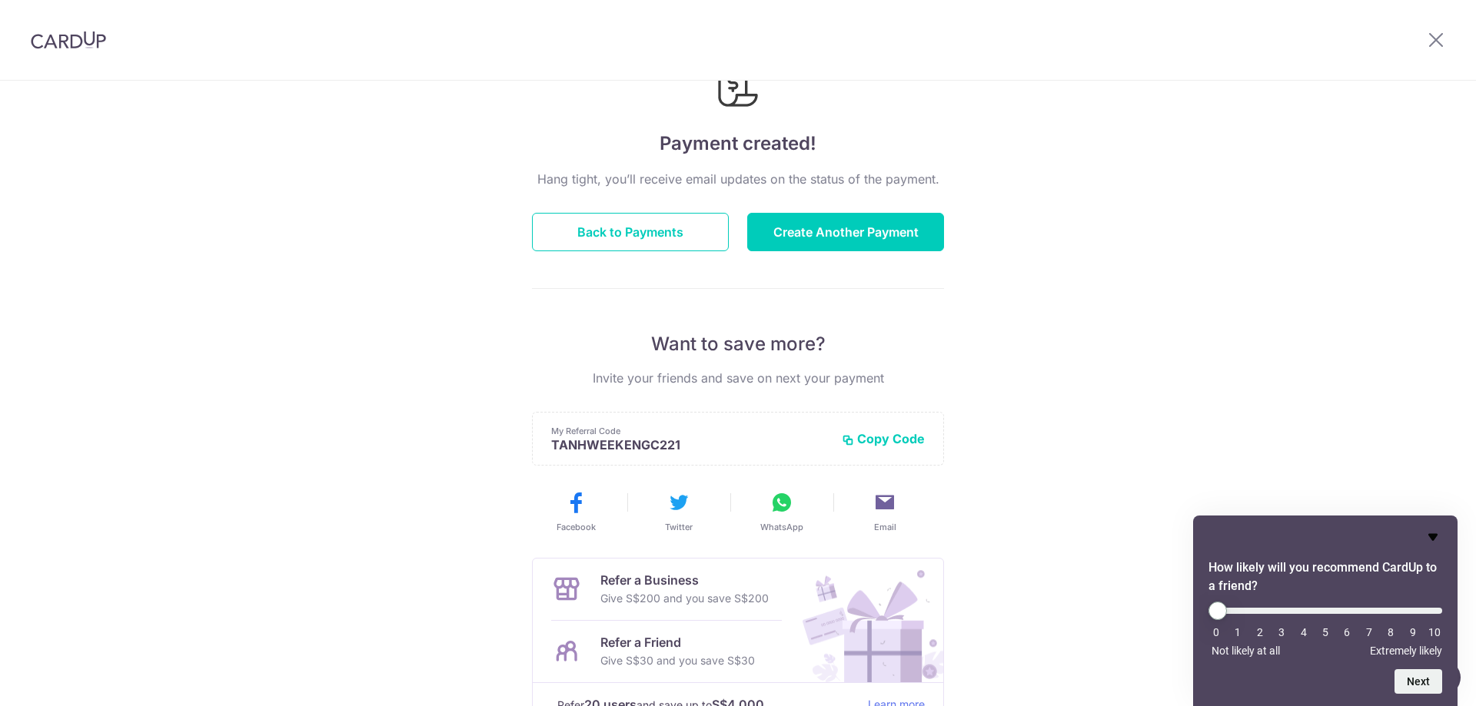
click at [1424, 536] on icon "Hide survey" at bounding box center [1432, 537] width 18 height 18
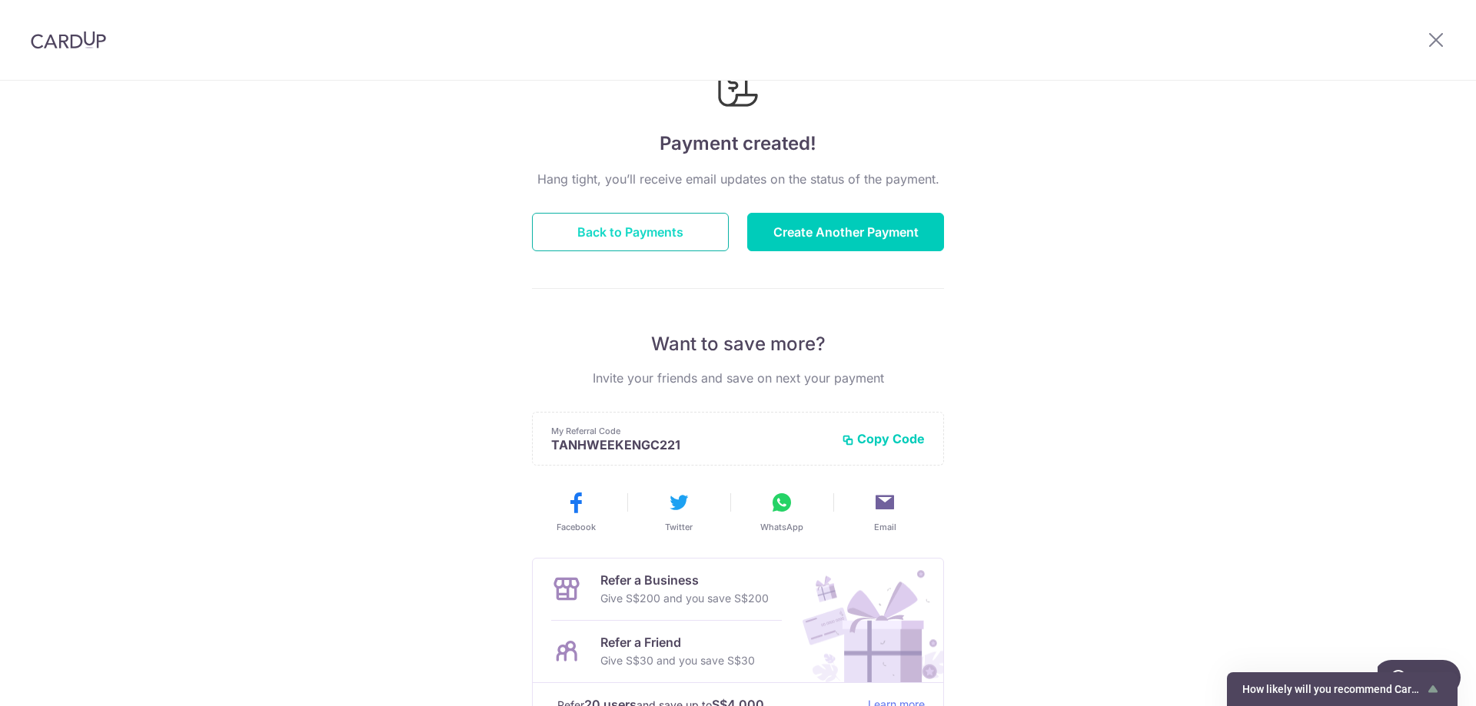
click at [597, 229] on button "Back to Payments" at bounding box center [630, 232] width 197 height 38
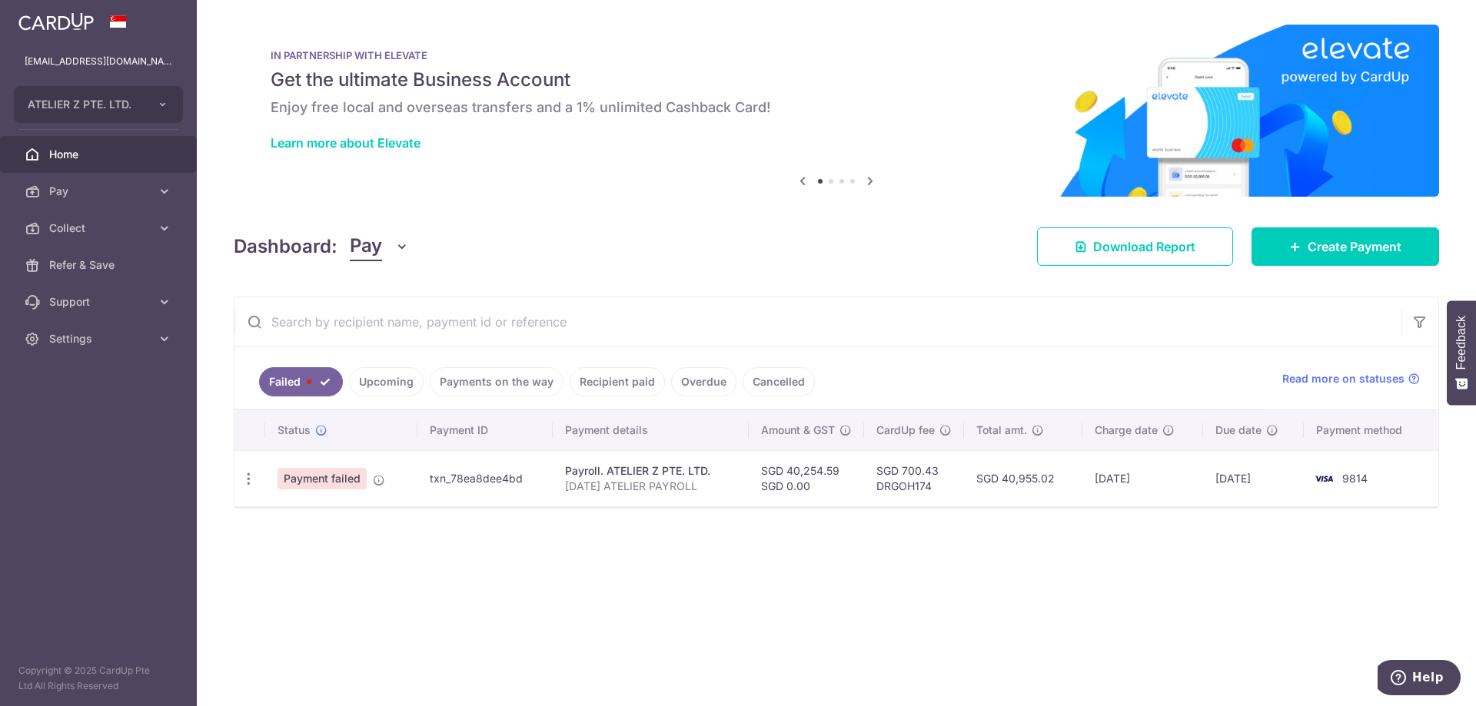
click at [384, 375] on link "Upcoming" at bounding box center [386, 381] width 75 height 29
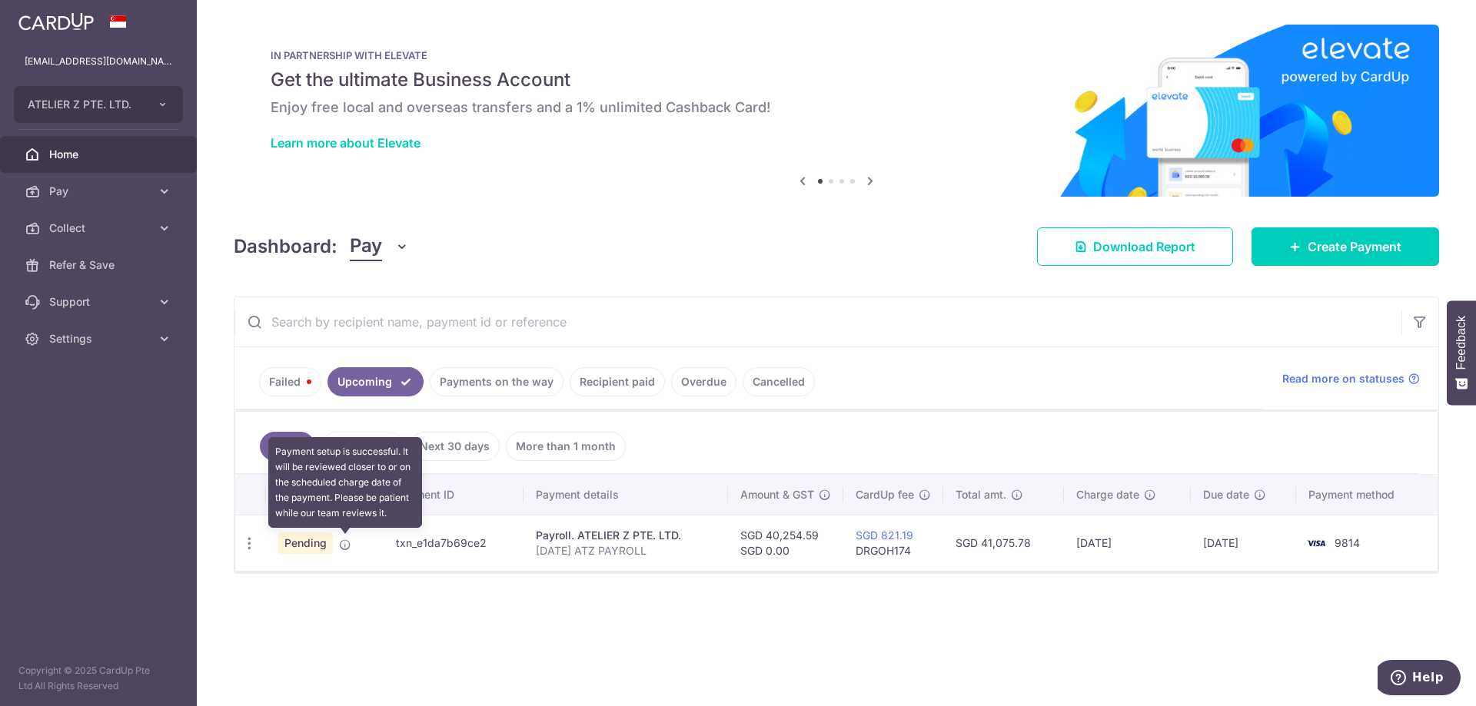
click at [346, 542] on icon at bounding box center [345, 545] width 12 height 12
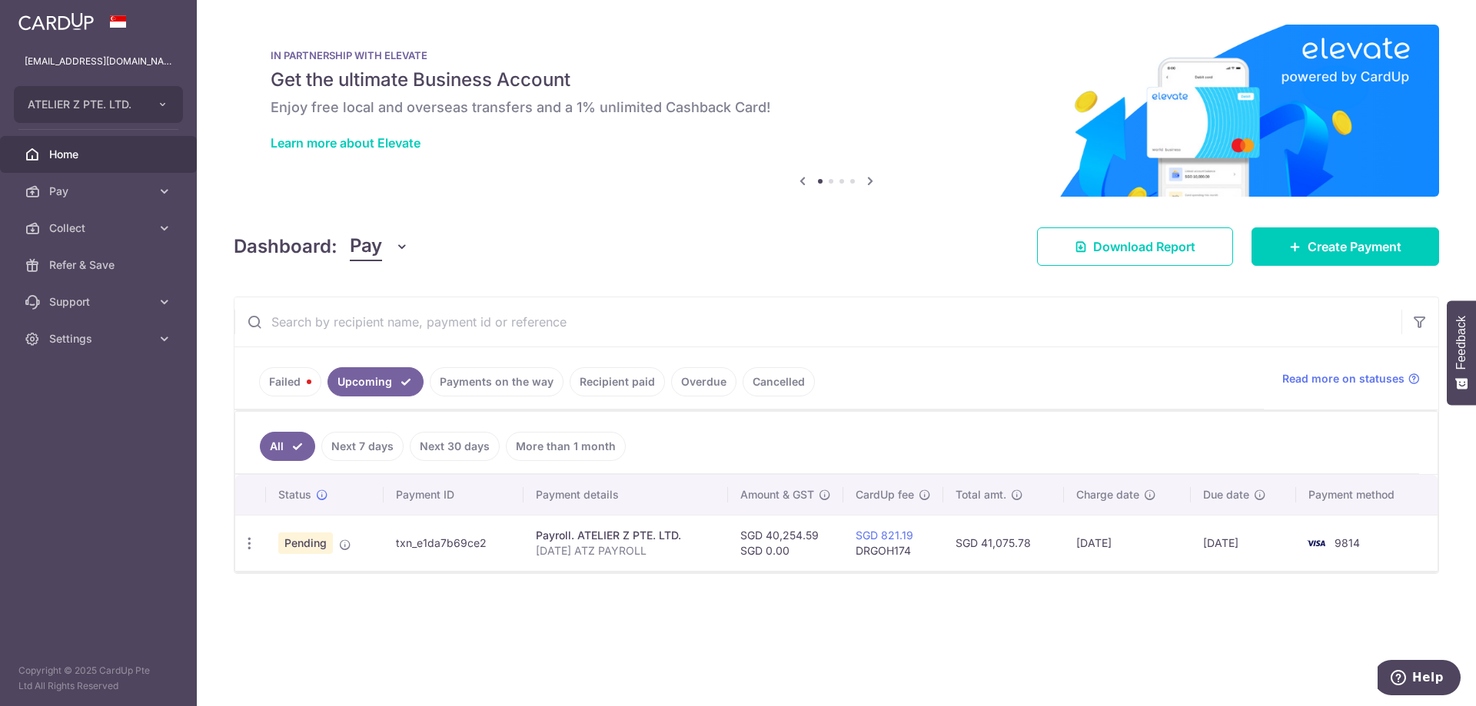
click at [453, 377] on link "Payments on the way" at bounding box center [497, 381] width 134 height 29
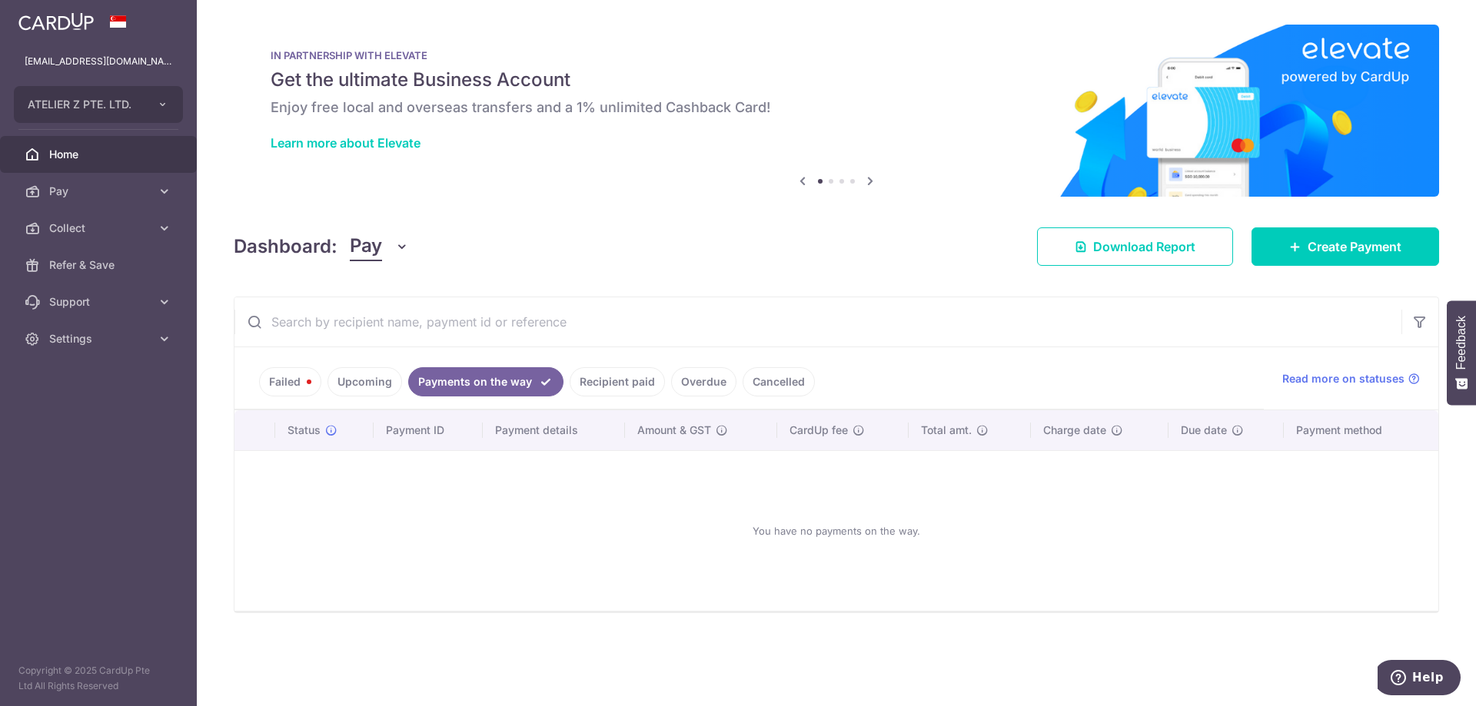
click at [312, 378] on link "Failed" at bounding box center [290, 381] width 62 height 29
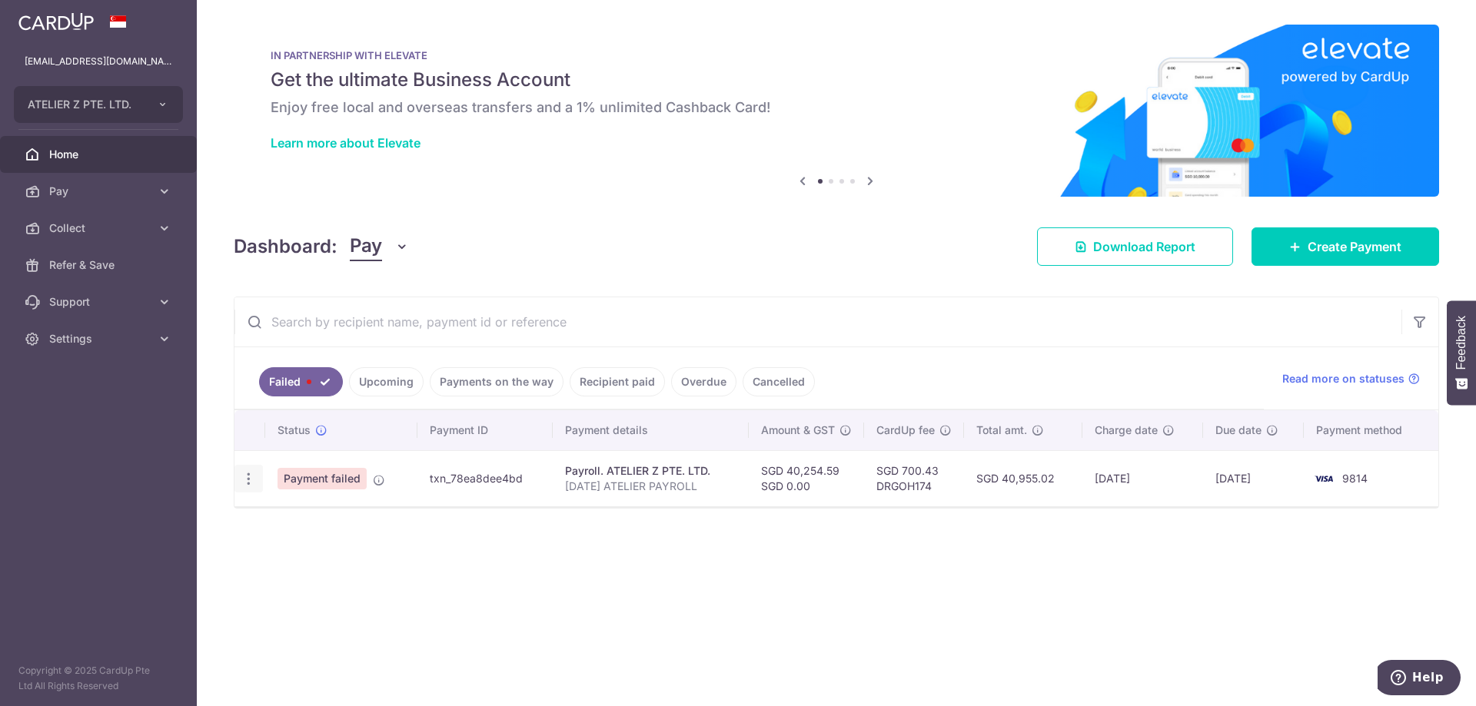
click at [250, 478] on icon "button" at bounding box center [249, 479] width 16 height 16
drag, startPoint x: 256, startPoint y: 478, endPoint x: 574, endPoint y: 604, distance: 342.3
click at [580, 604] on div "× Pause Schedule Pause all future payments in this series Pause just this one p…" at bounding box center [836, 353] width 1279 height 706
click at [902, 300] on input "text" at bounding box center [817, 321] width 1167 height 49
click at [472, 378] on link "Payments on the way" at bounding box center [497, 381] width 134 height 29
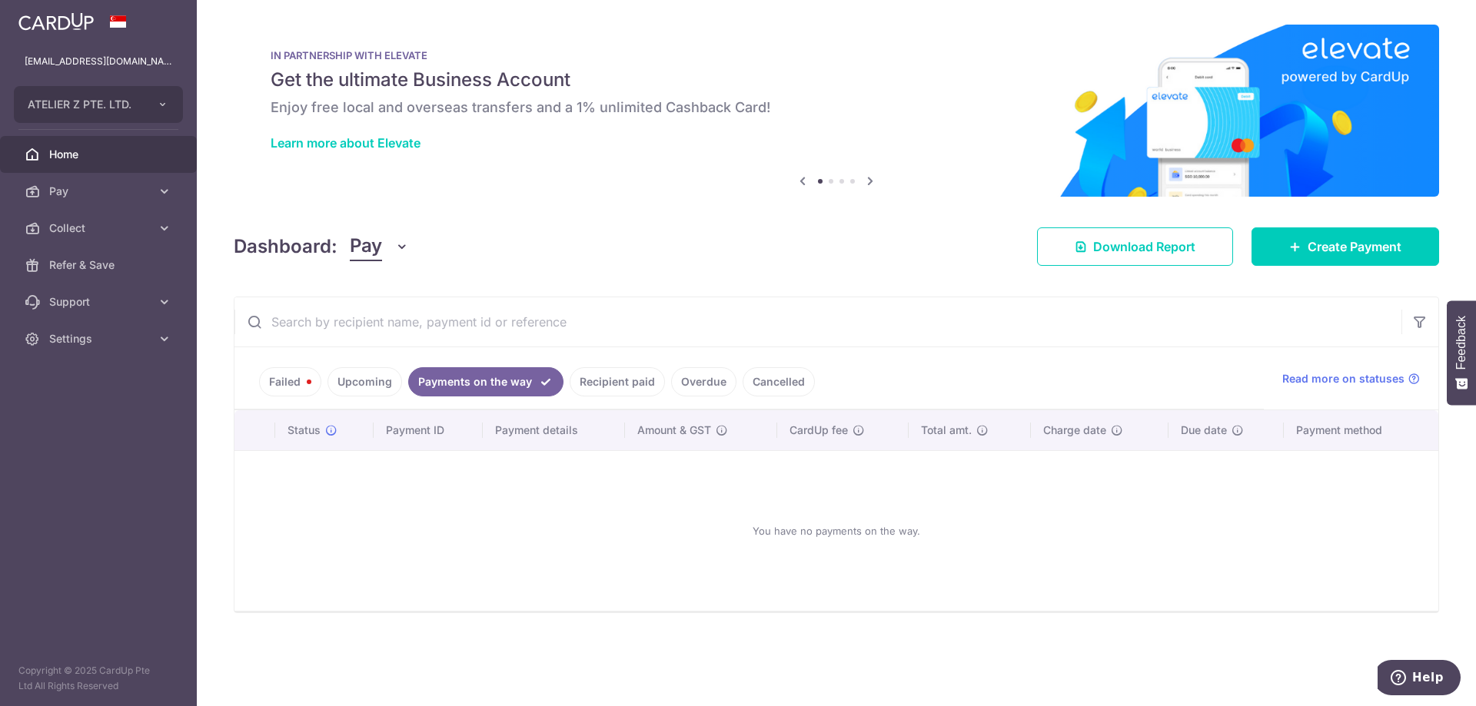
click at [584, 390] on link "Recipient paid" at bounding box center [617, 381] width 95 height 29
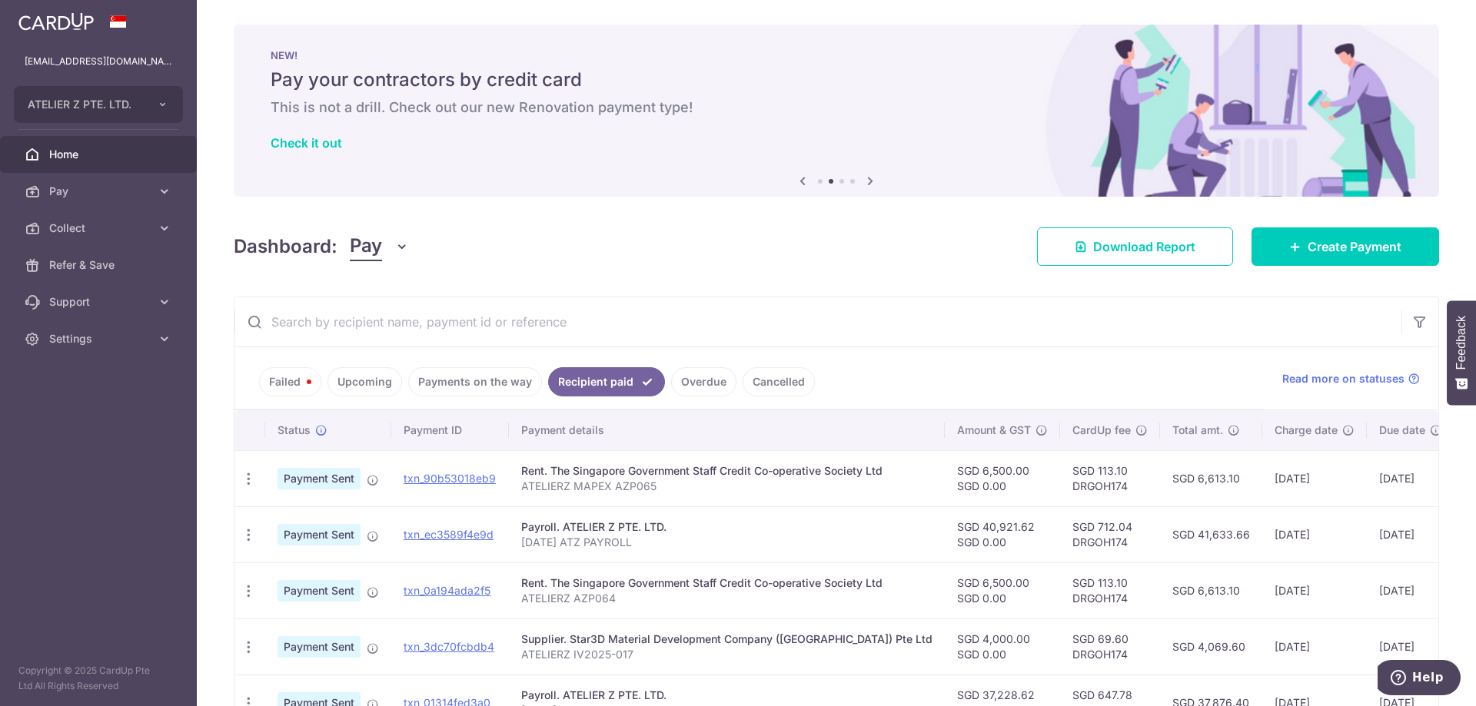
click at [366, 390] on link "Upcoming" at bounding box center [364, 381] width 75 height 29
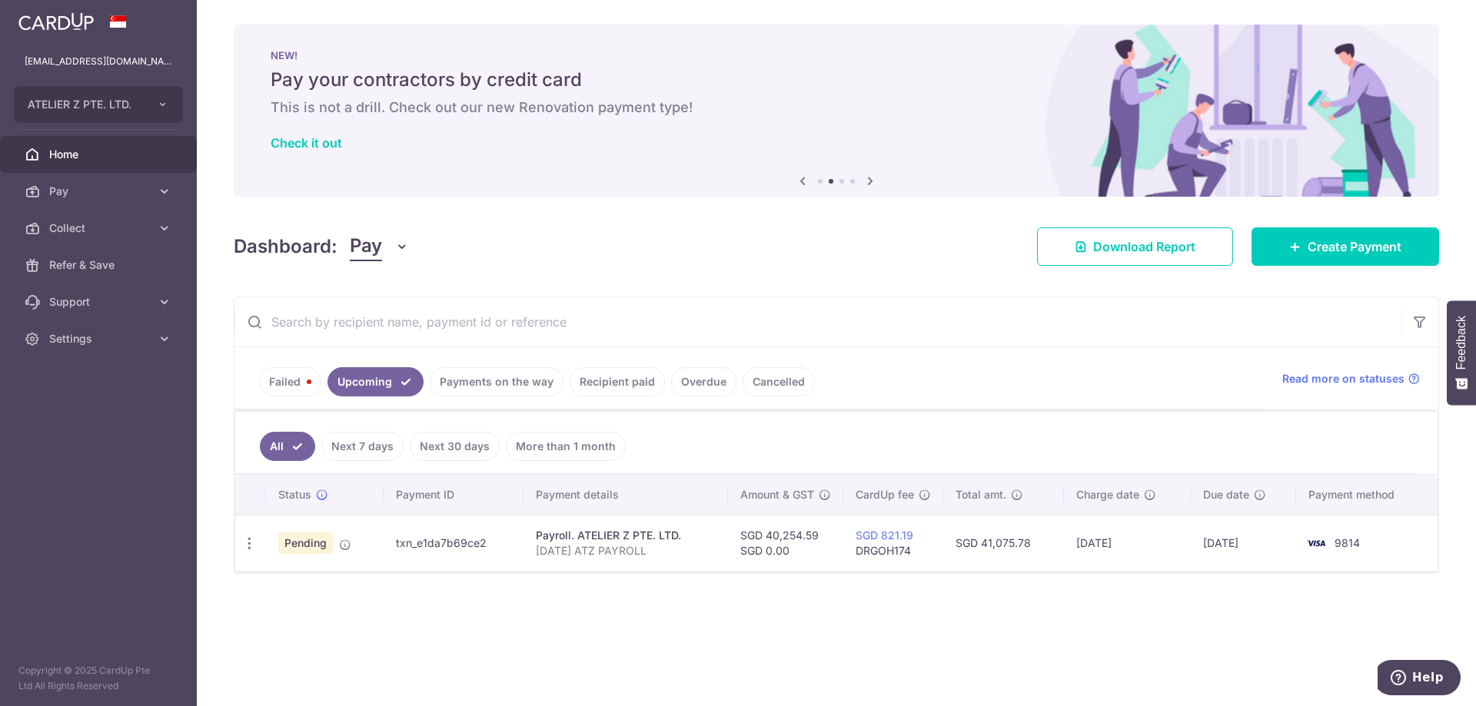
click at [454, 284] on div "× Pause Schedule Pause all future payments in this series Pause just this one p…" at bounding box center [836, 353] width 1279 height 706
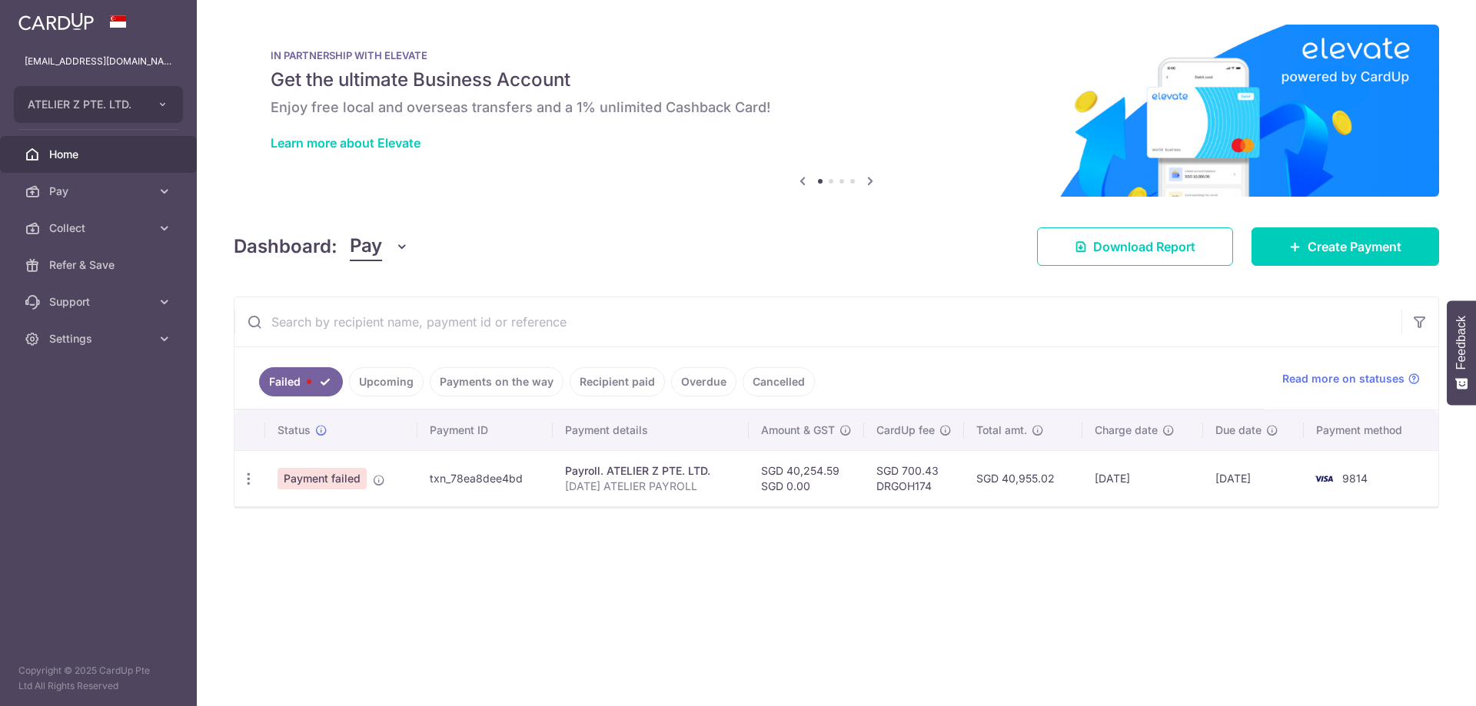
click at [357, 387] on link "Upcoming" at bounding box center [386, 381] width 75 height 29
